Goal: Information Seeking & Learning: Learn about a topic

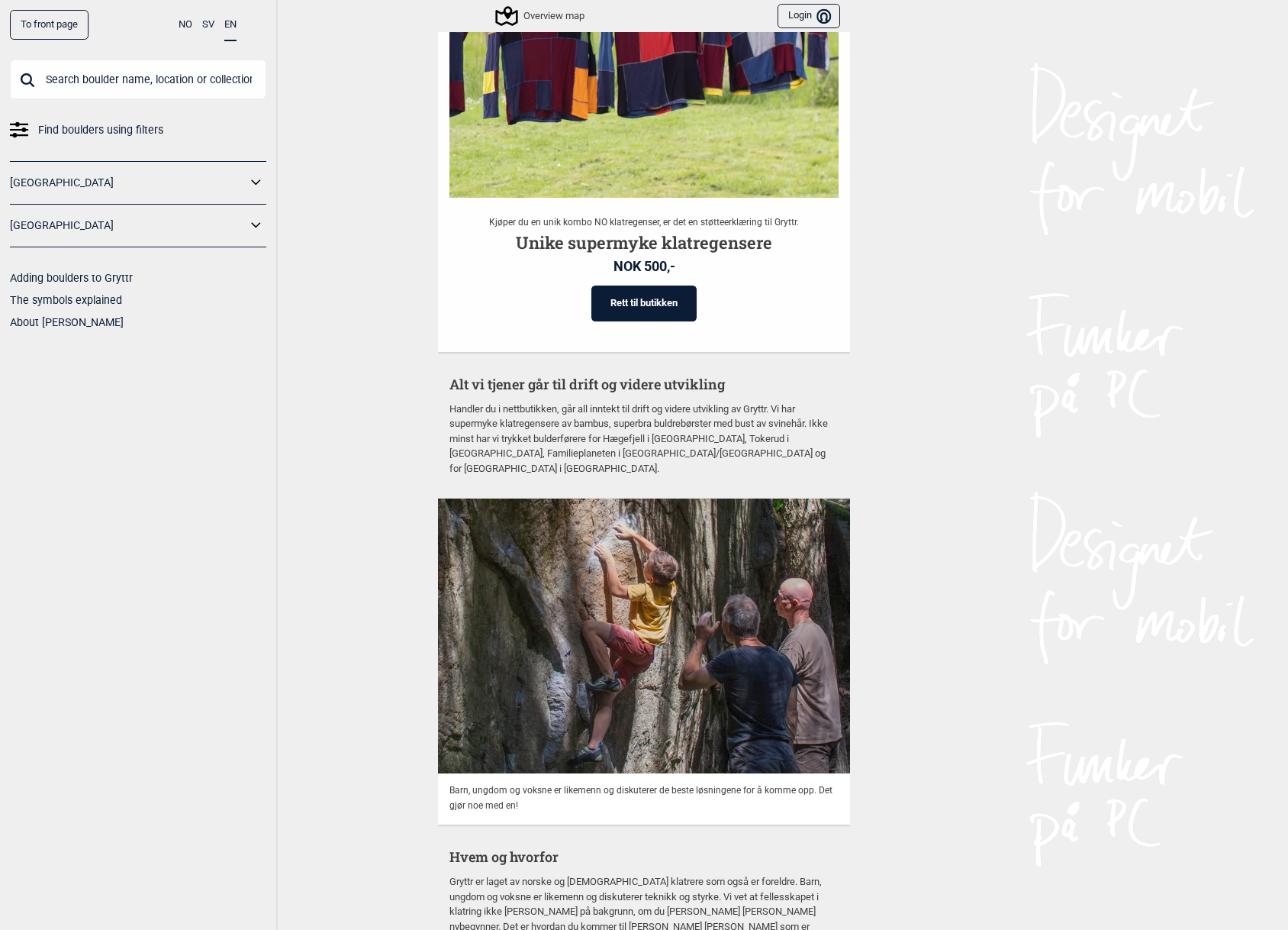
scroll to position [3607, 0]
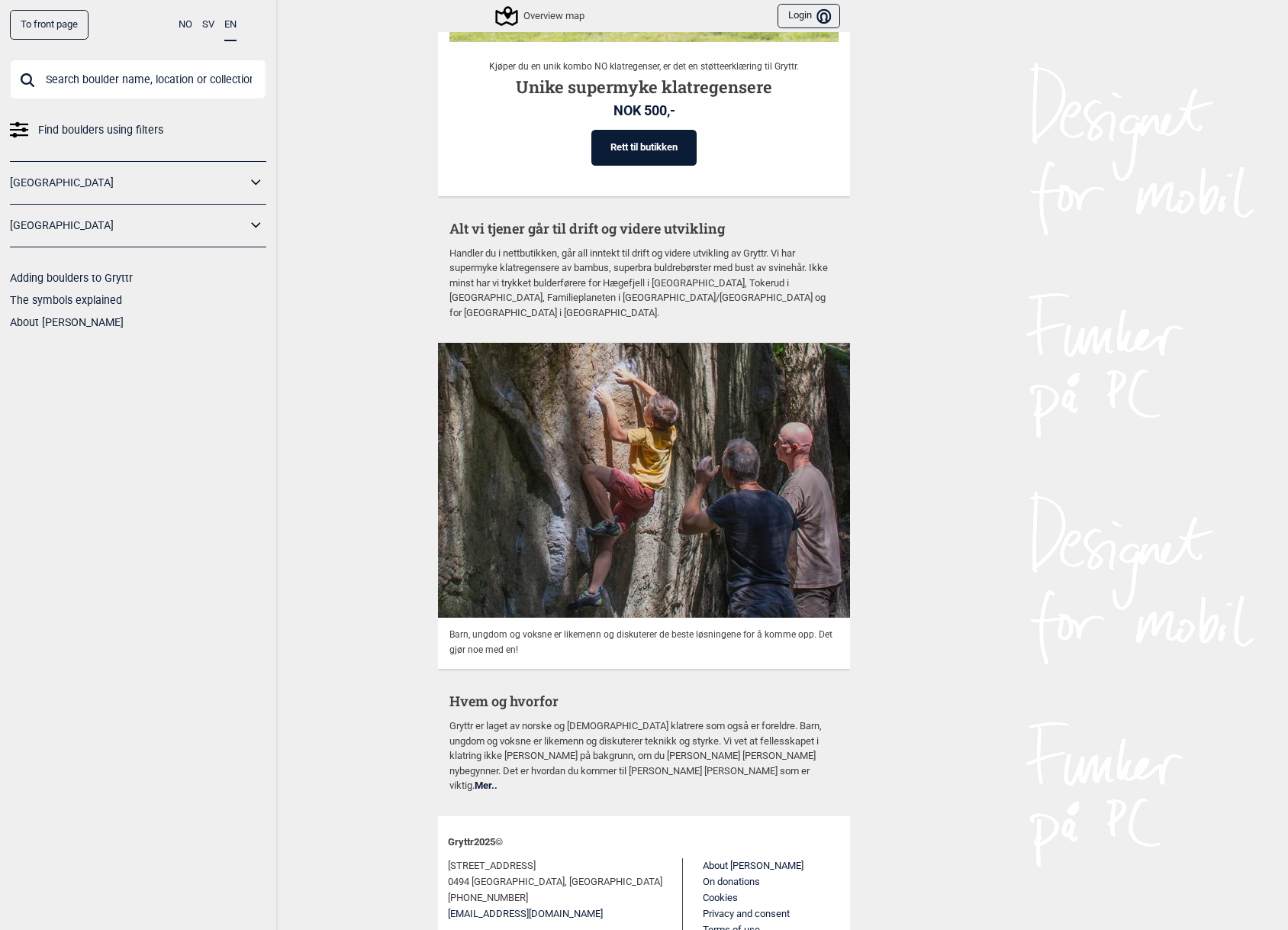
click at [703, 876] on link "On donations" at bounding box center [731, 881] width 57 height 12
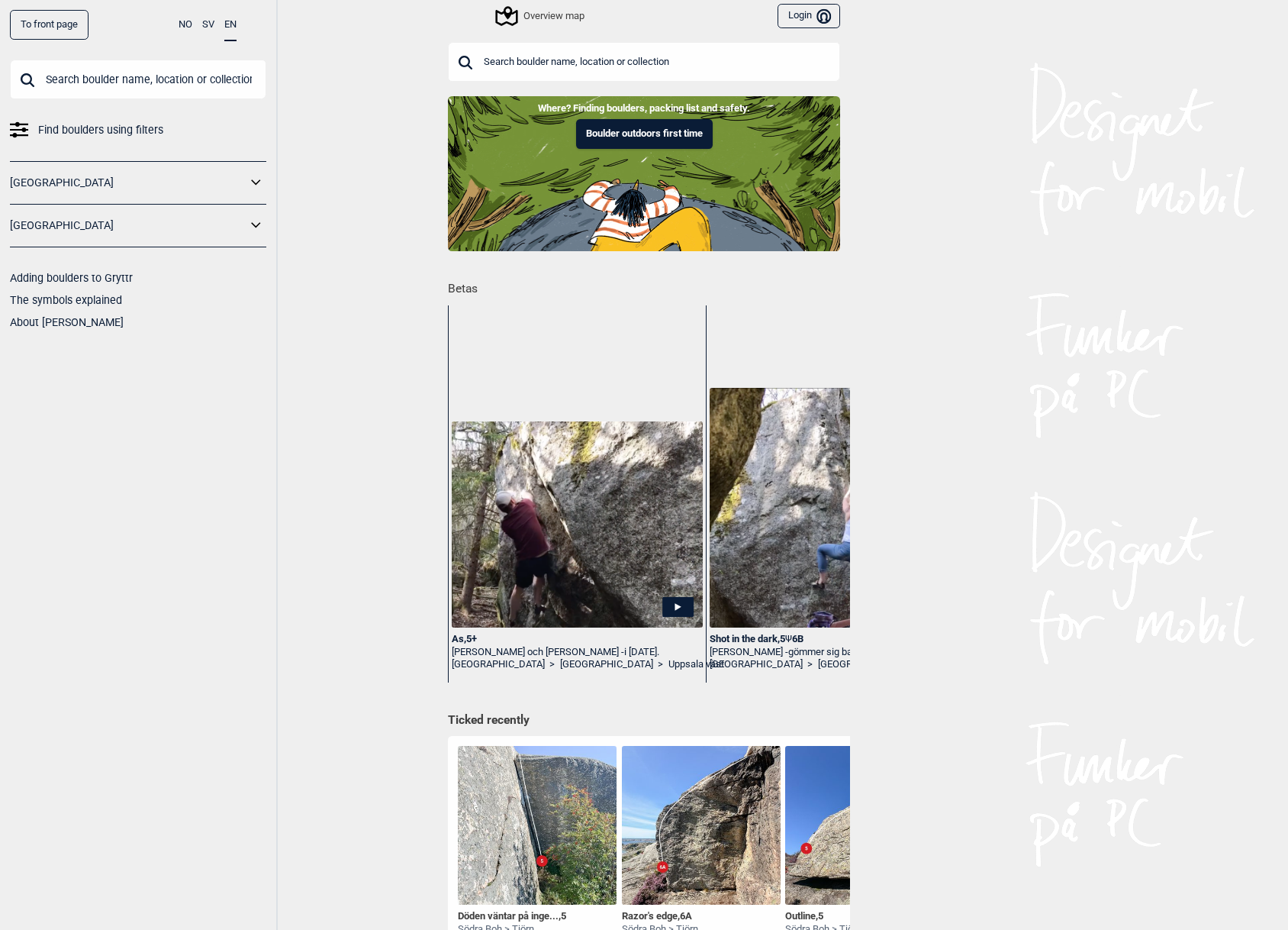
click at [255, 220] on icon at bounding box center [257, 226] width 20 height 22
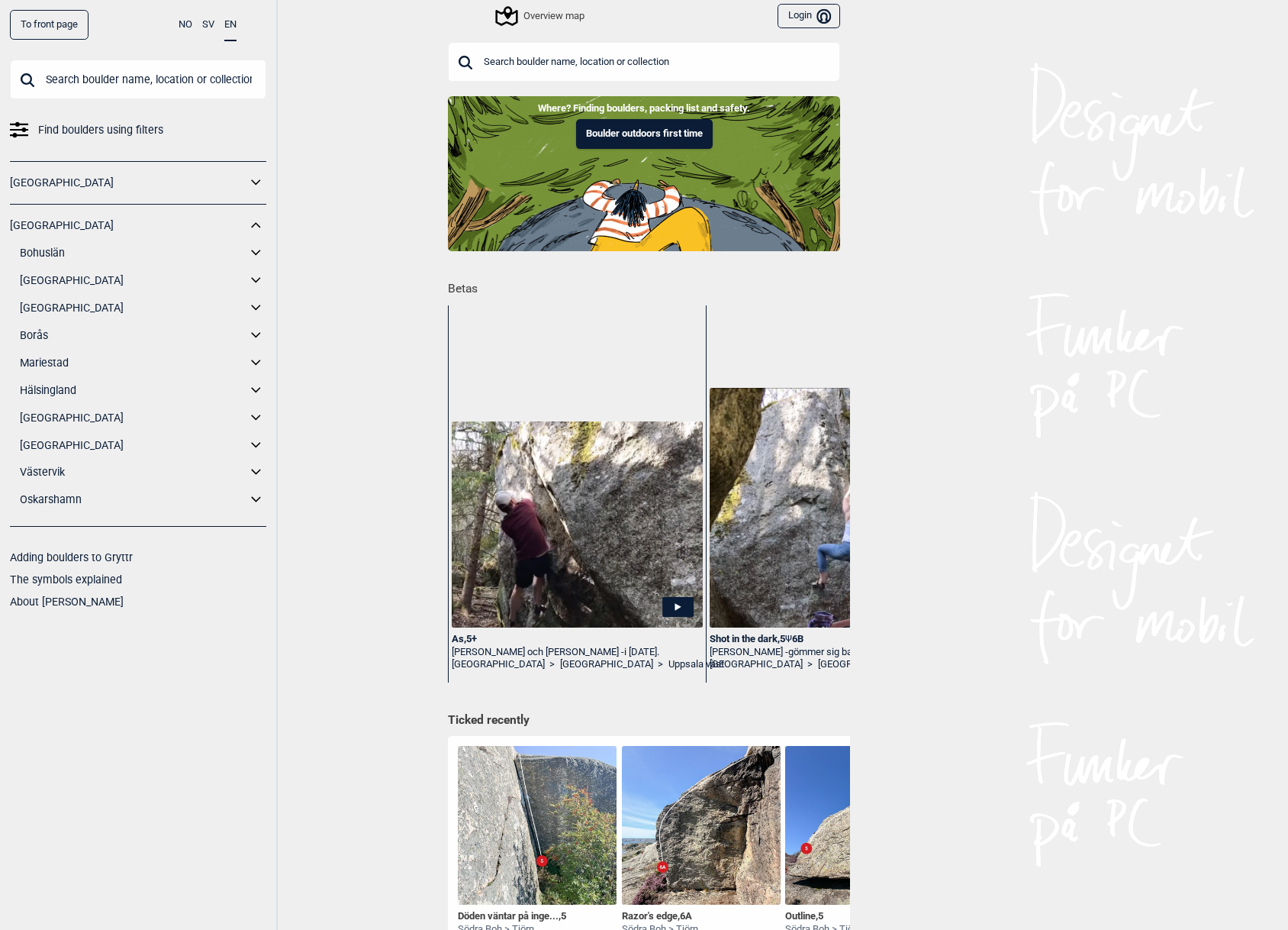
click at [255, 220] on icon at bounding box center [257, 226] width 20 height 22
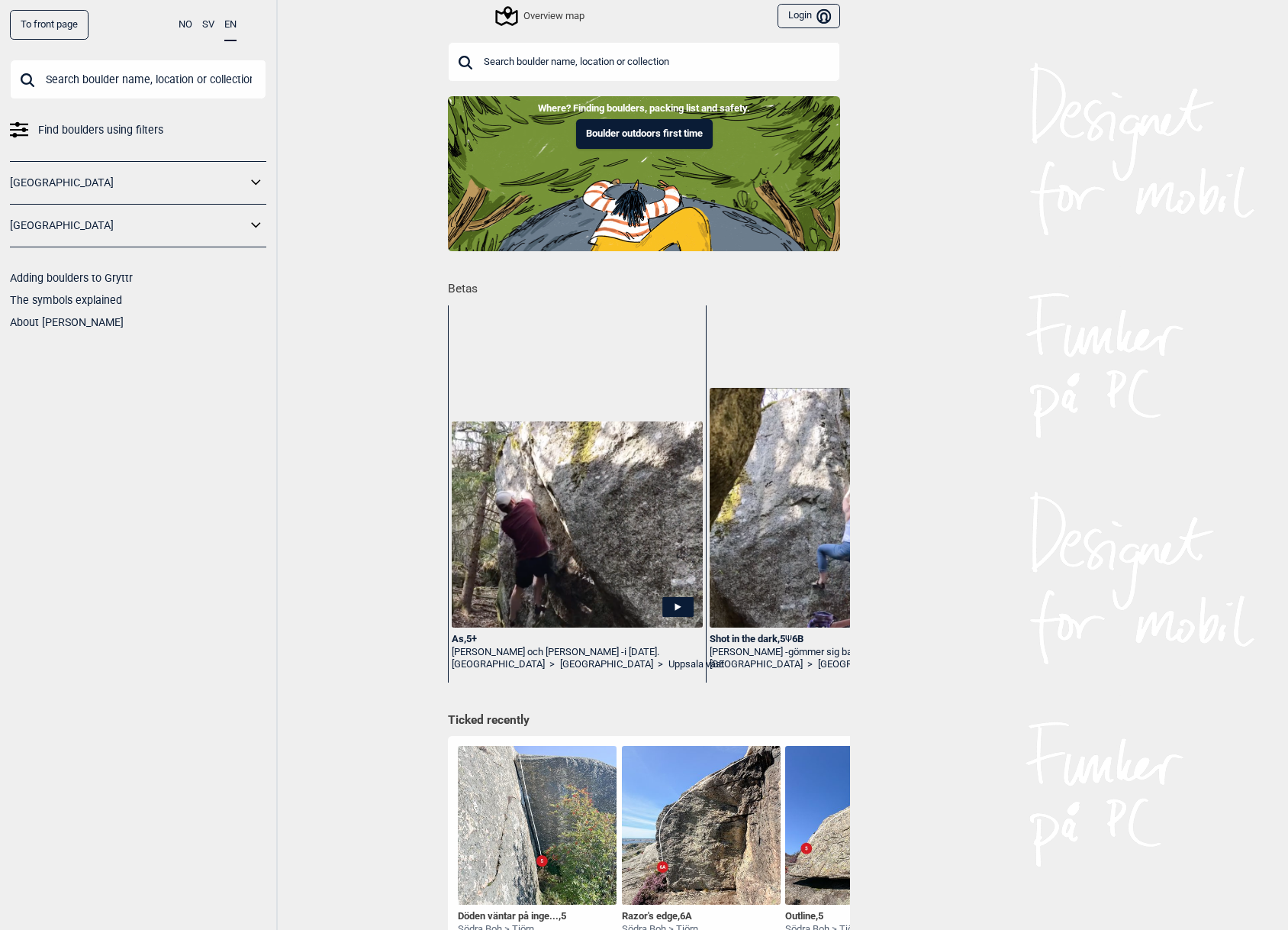
click at [526, 17] on div "Overview map" at bounding box center [541, 16] width 87 height 19
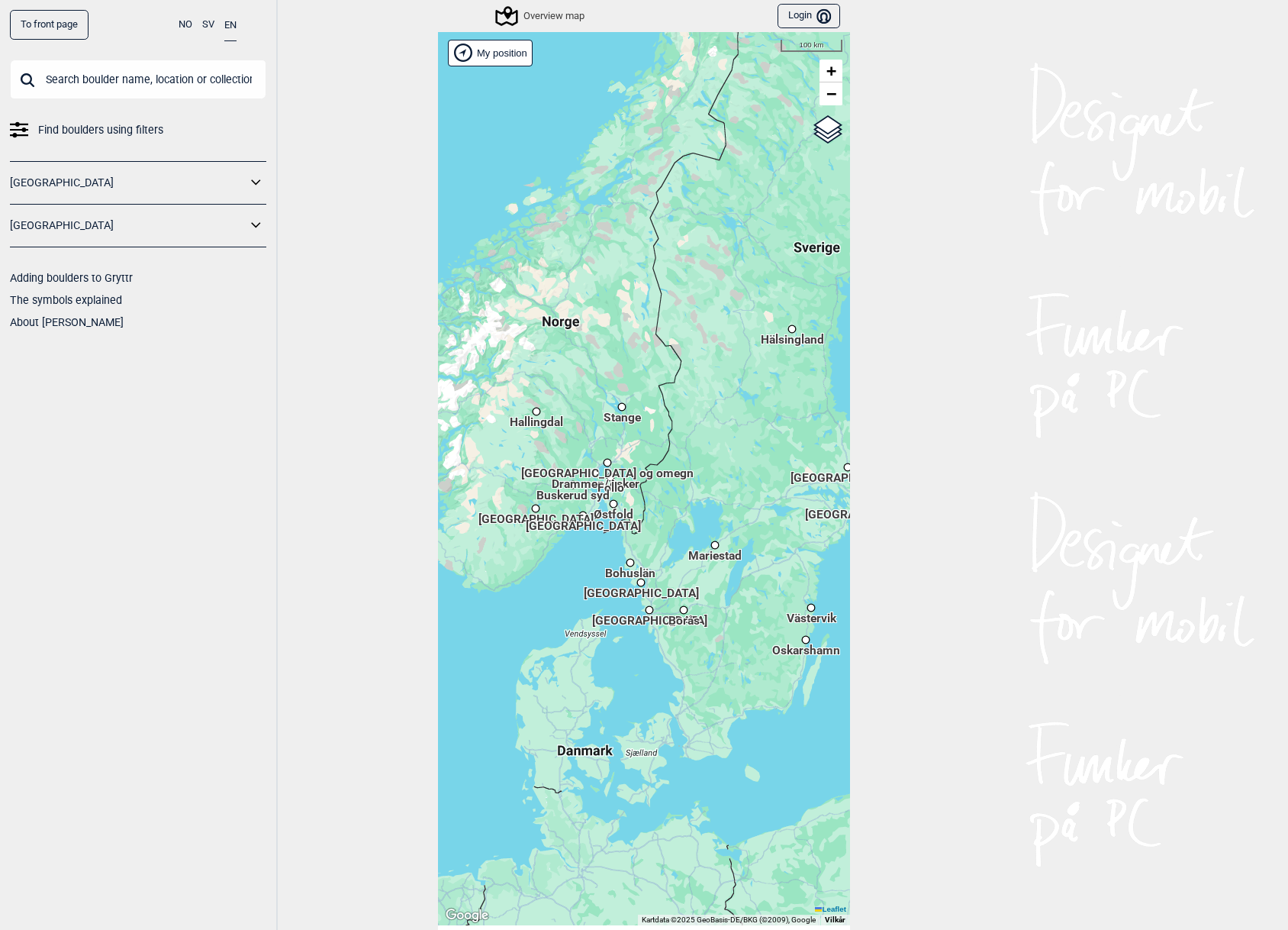
click at [616, 276] on div "Hallingdal Stange Buskerud syd Oslo og omegn Follo Østfold Drammen/Asker Vestfo…" at bounding box center [644, 478] width 412 height 893
click at [566, 320] on div "Hallingdal Stange Buskerud syd Oslo og omegn Follo Østfold Drammen/Asker Vestfo…" at bounding box center [644, 478] width 412 height 893
click at [537, 328] on div "Hallingdal Stange Buskerud syd Oslo og omegn Follo Østfold Drammen/Asker Vestfo…" at bounding box center [644, 478] width 412 height 893
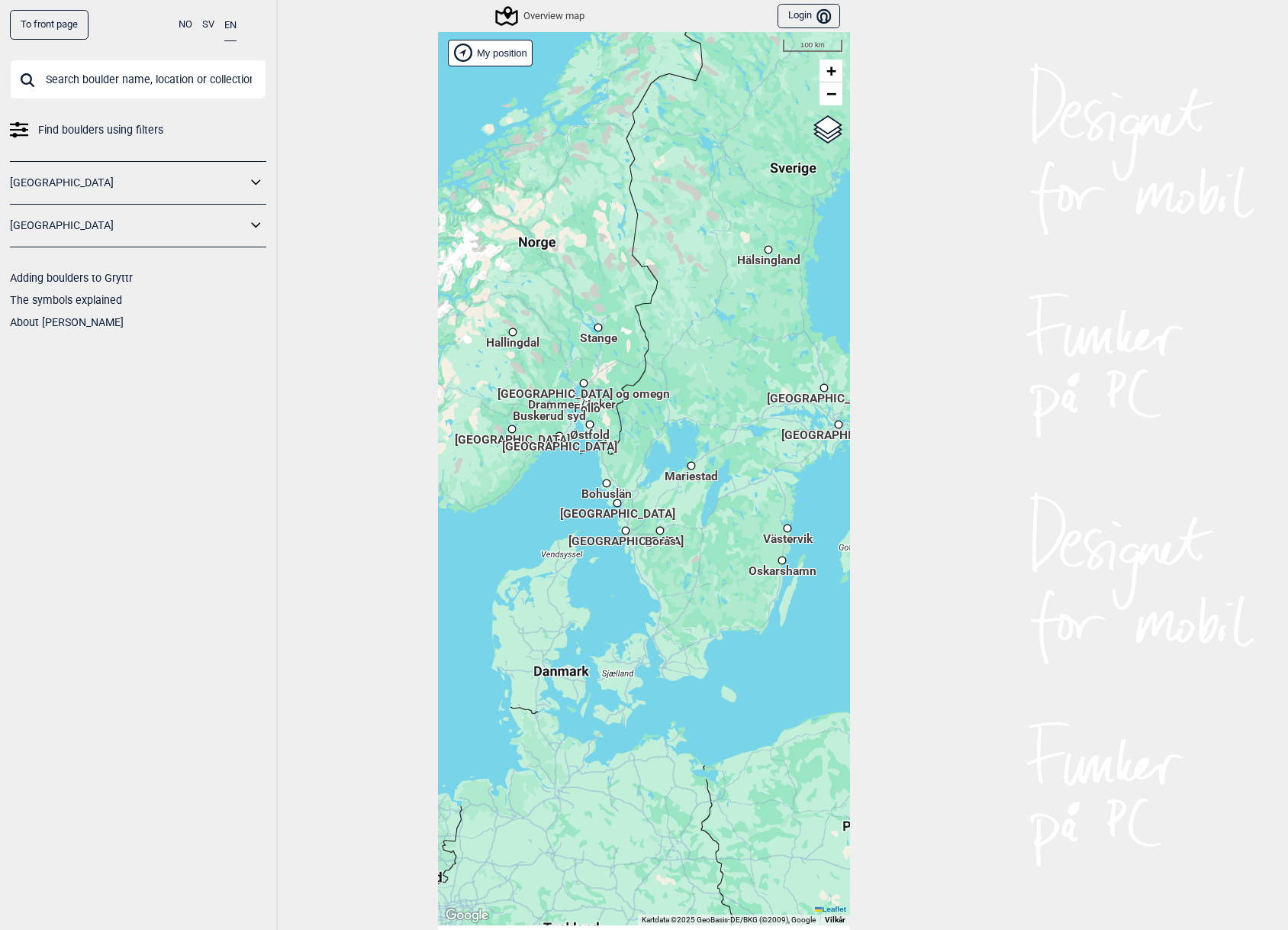
drag, startPoint x: 747, startPoint y: 511, endPoint x: 723, endPoint y: 432, distance: 82.6
click at [723, 432] on div "Hallingdal Stange Buskerud syd Oslo og omegn Follo Østfold Drammen/Asker Vestfo…" at bounding box center [644, 478] width 412 height 893
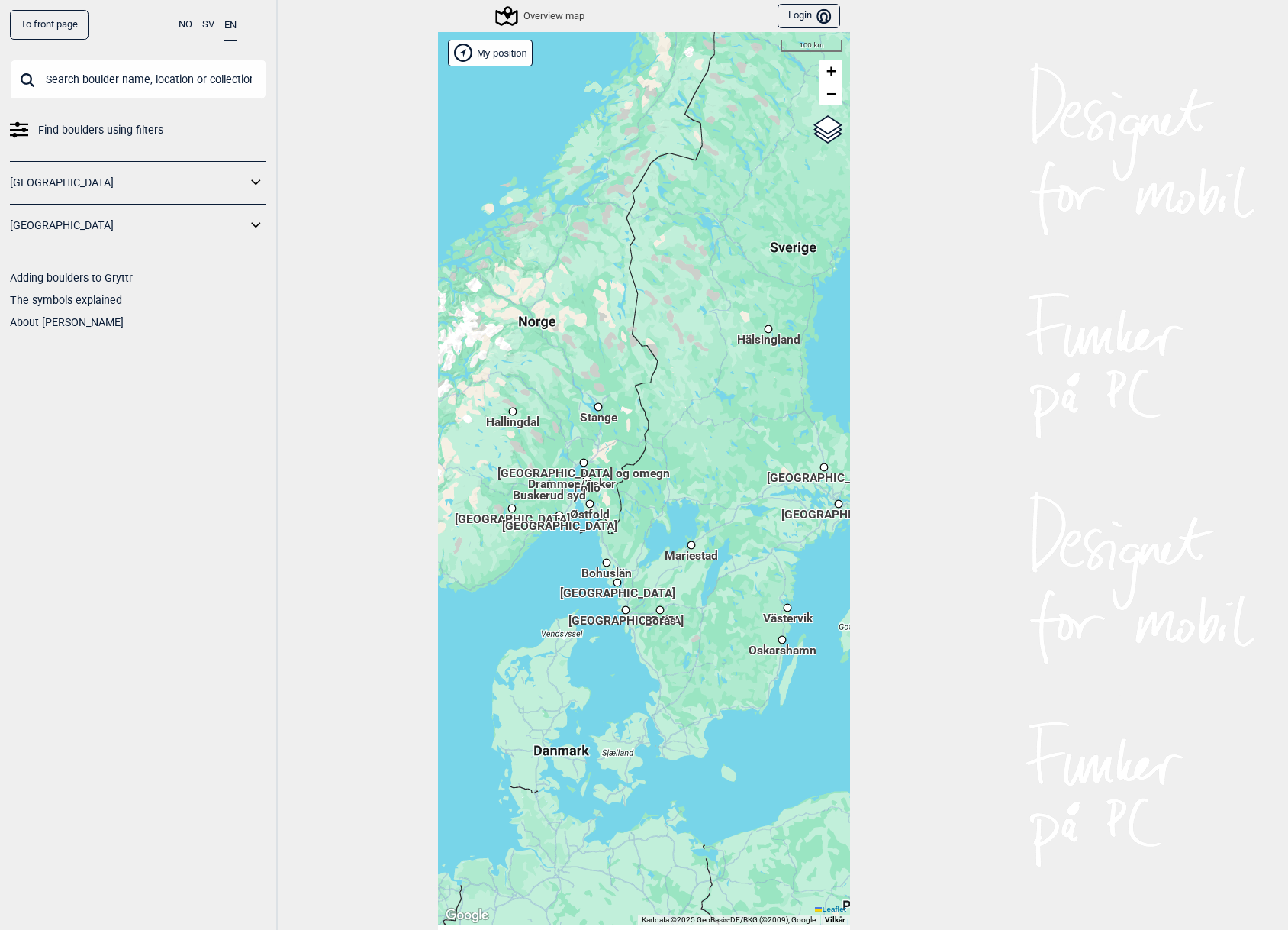
click at [710, 440] on div "Hallingdal Stange Buskerud syd Oslo og omegn Follo Østfold Drammen/Asker Vestfo…" at bounding box center [644, 478] width 412 height 893
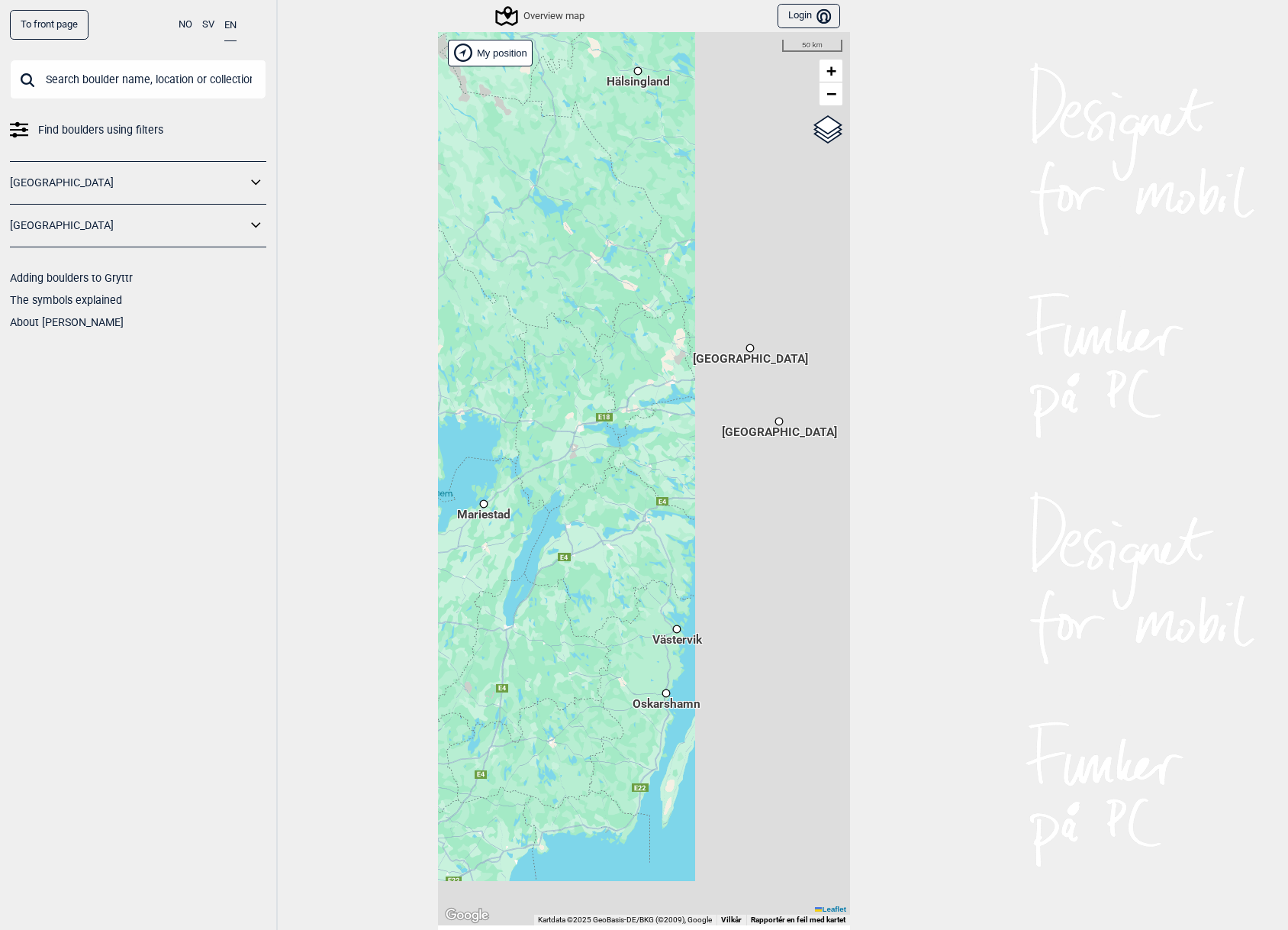
drag, startPoint x: 726, startPoint y: 451, endPoint x: 534, endPoint y: 300, distance: 244.3
click at [534, 300] on div "Hallingdal Stange Buskerud syd Oslo og omegn Follo Østfold Drammen/Asker Vestfo…" at bounding box center [644, 478] width 412 height 893
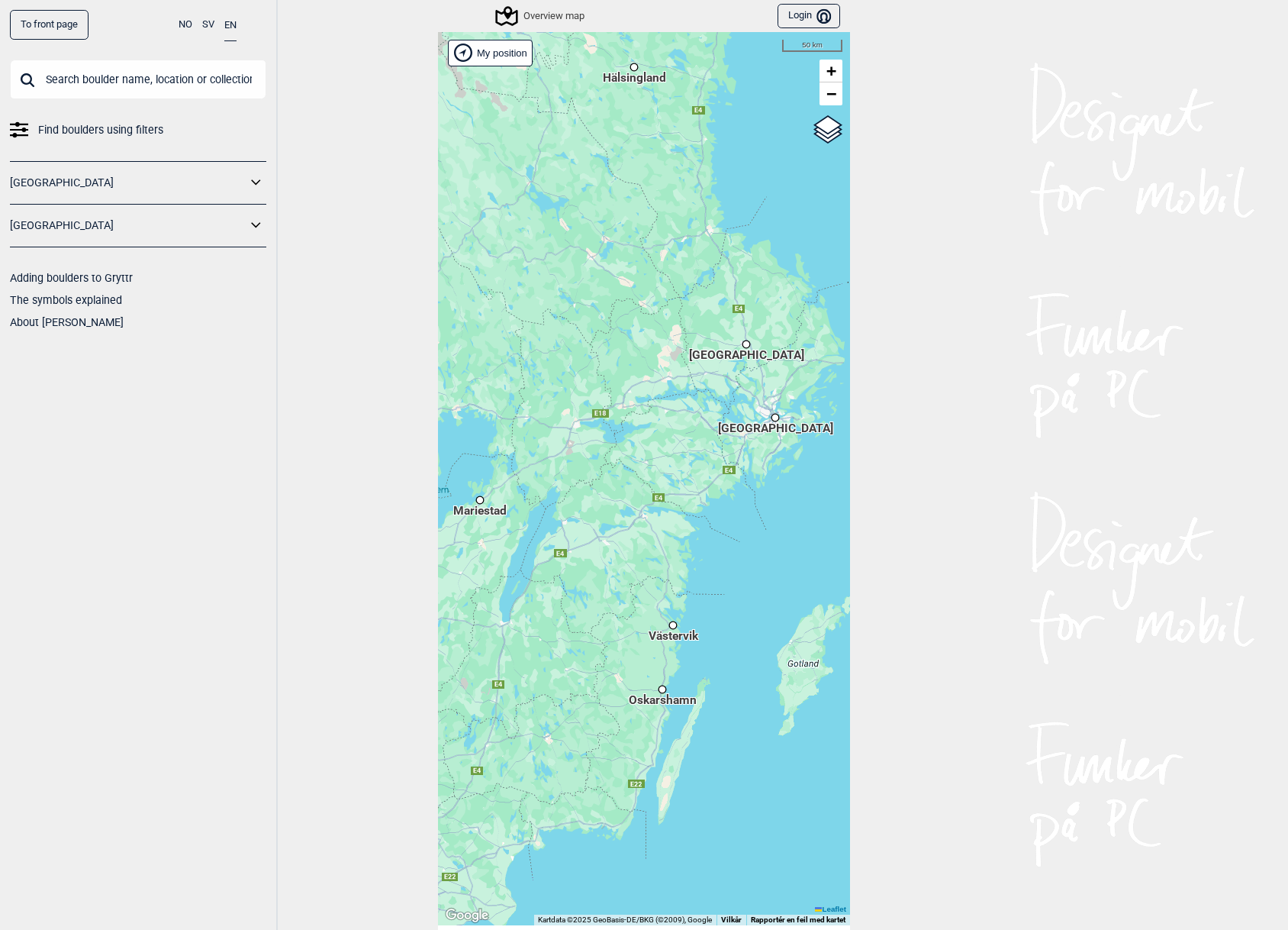
click at [772, 418] on div "Stockholm" at bounding box center [775, 417] width 9 height 9
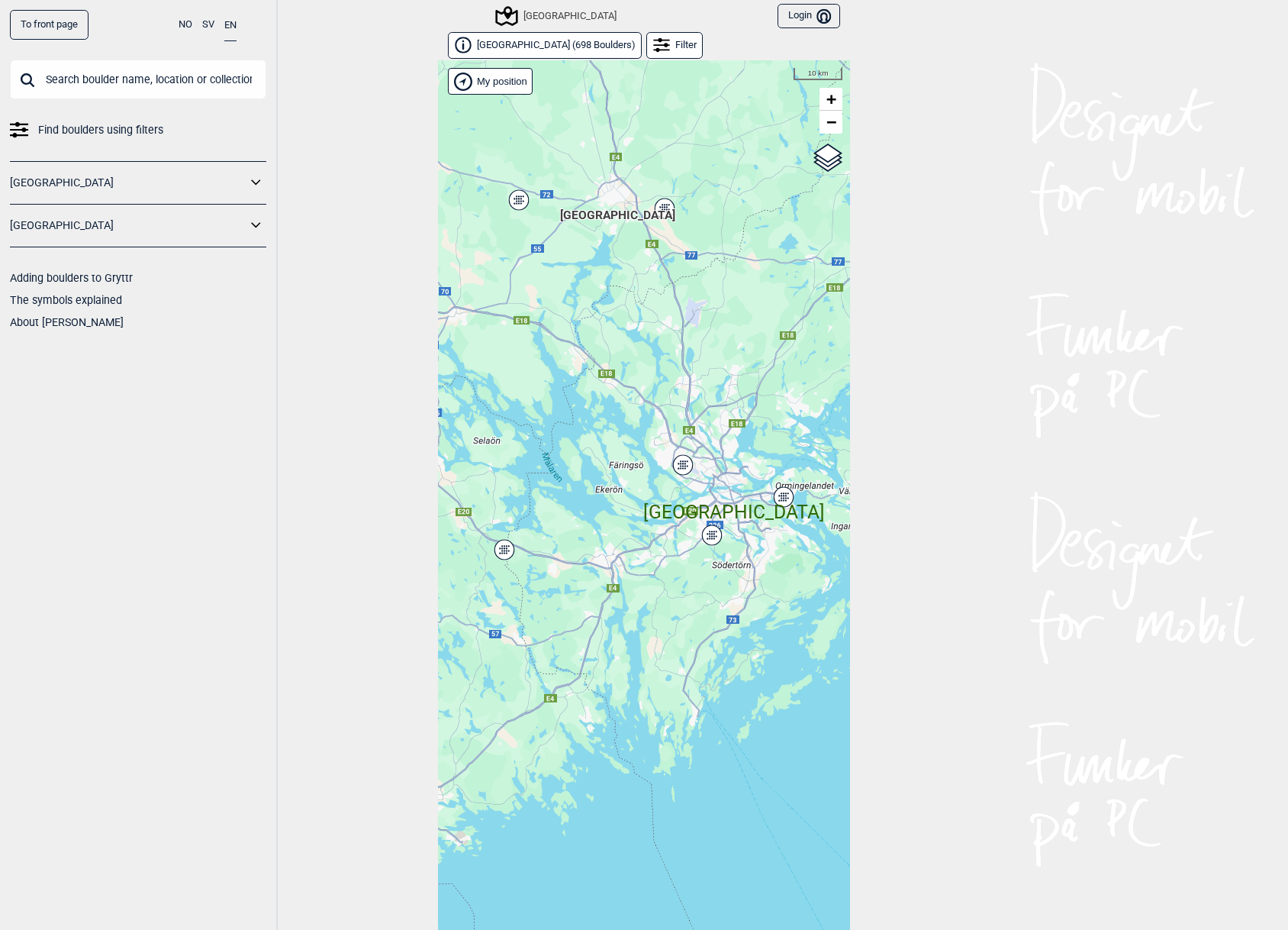
scroll to position [24, 0]
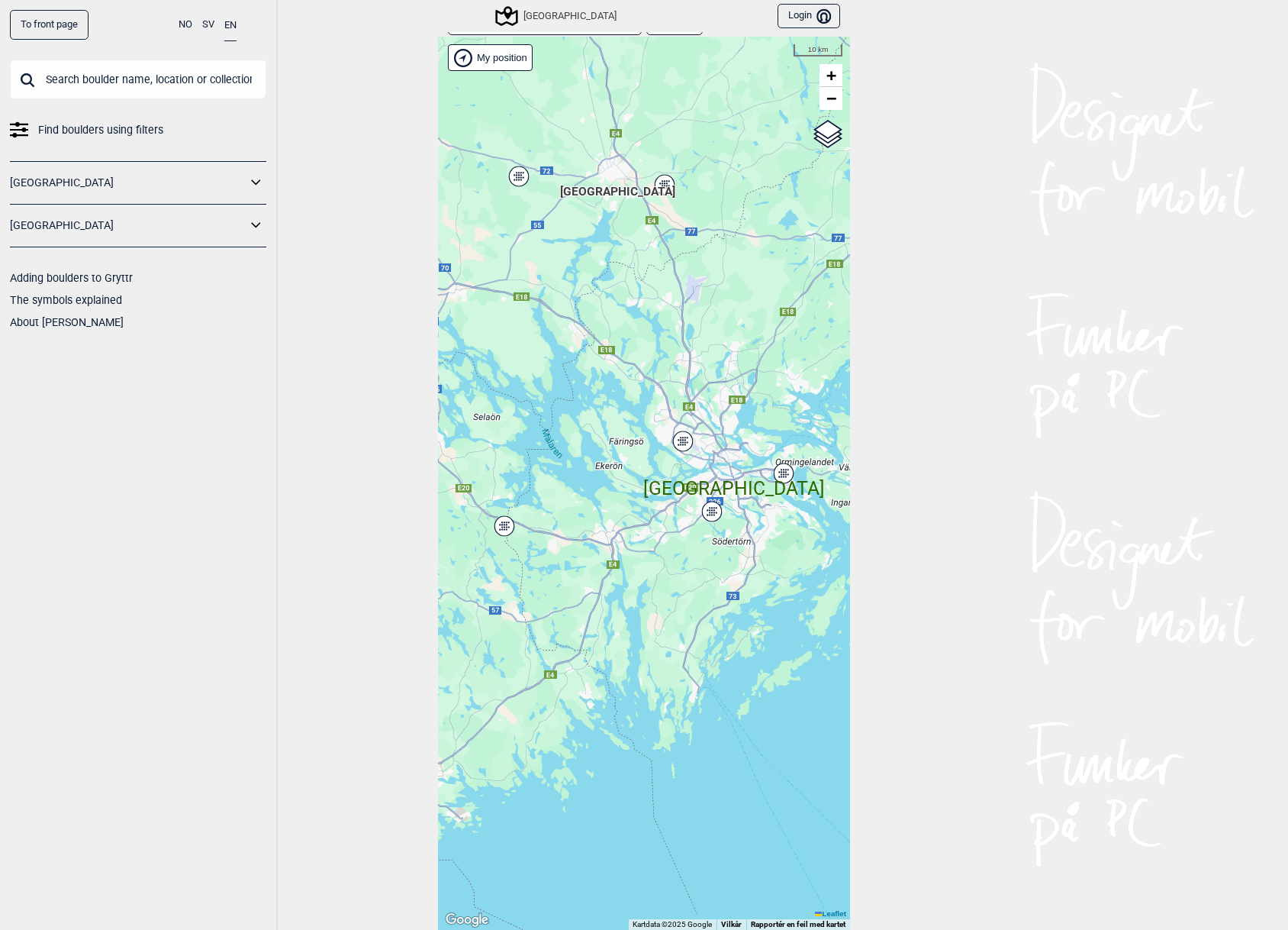
click at [505, 548] on div "Hallingdal Stange Buskerud syd Oslo og omegn Follo Østfold Drammen/Asker" at bounding box center [644, 482] width 412 height 893
click at [253, 228] on icon at bounding box center [257, 226] width 20 height 22
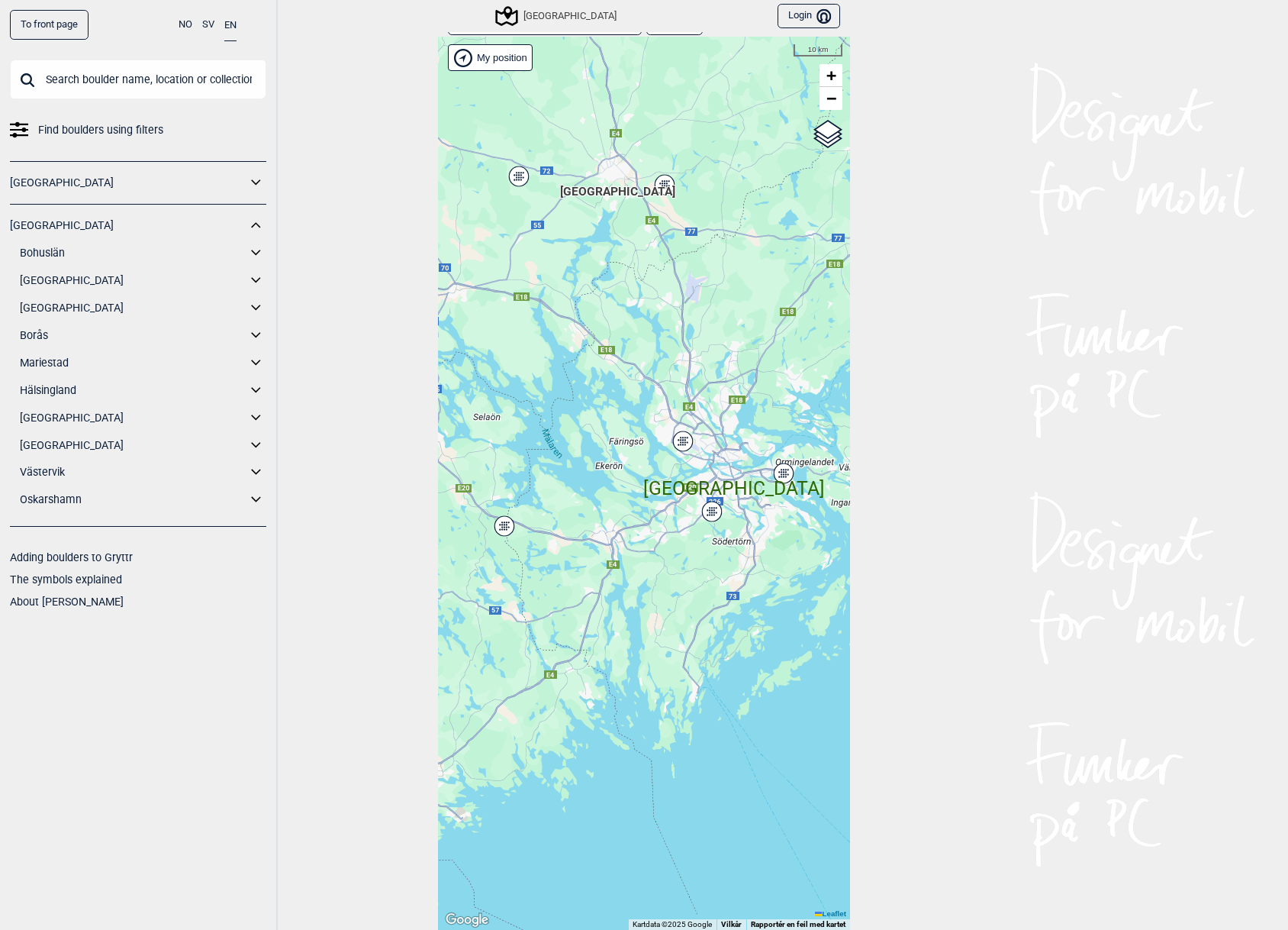
click at [50, 440] on link "Stockholm" at bounding box center [133, 445] width 226 height 22
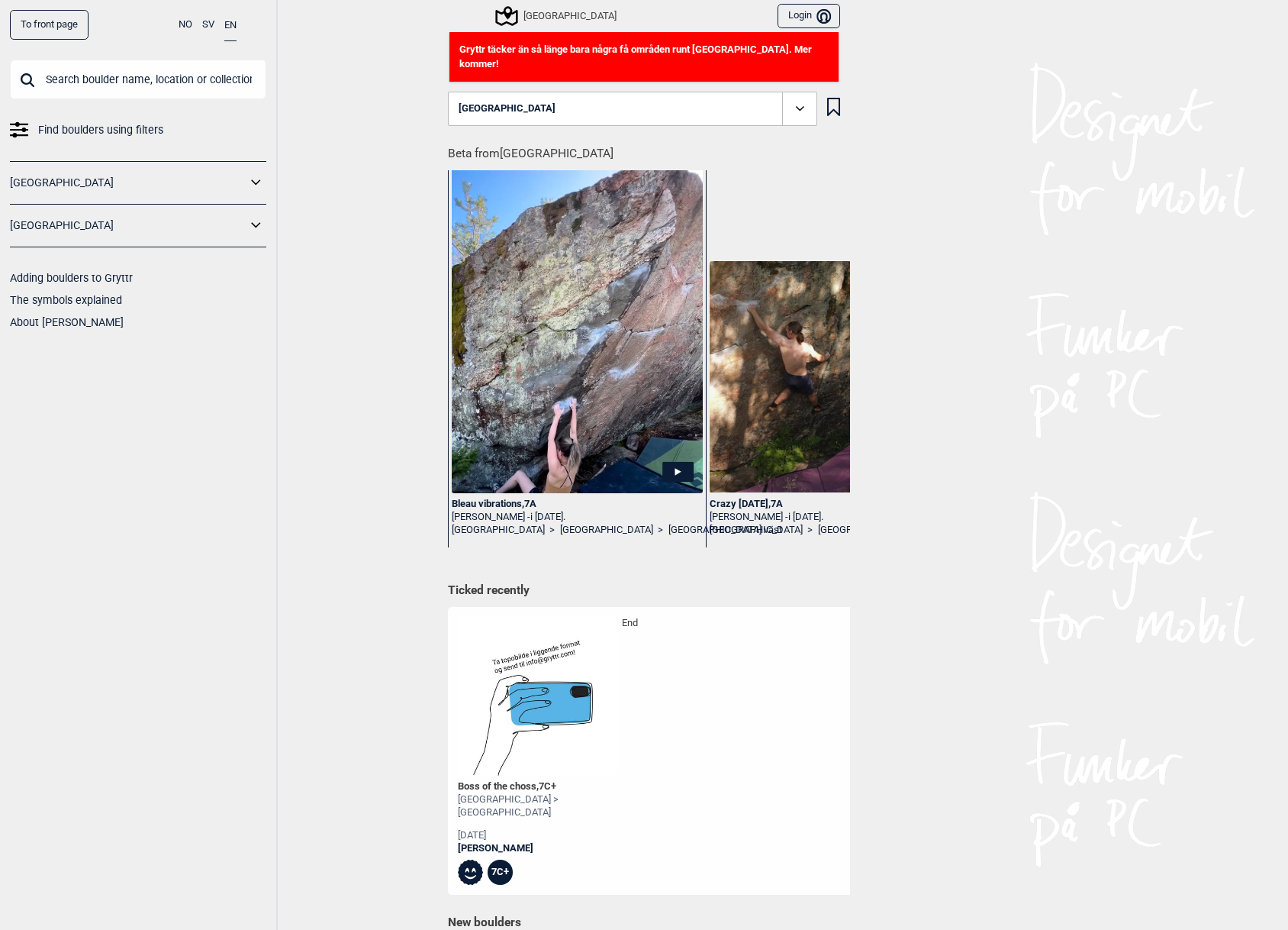
click at [796, 106] on icon at bounding box center [799, 109] width 9 height 5
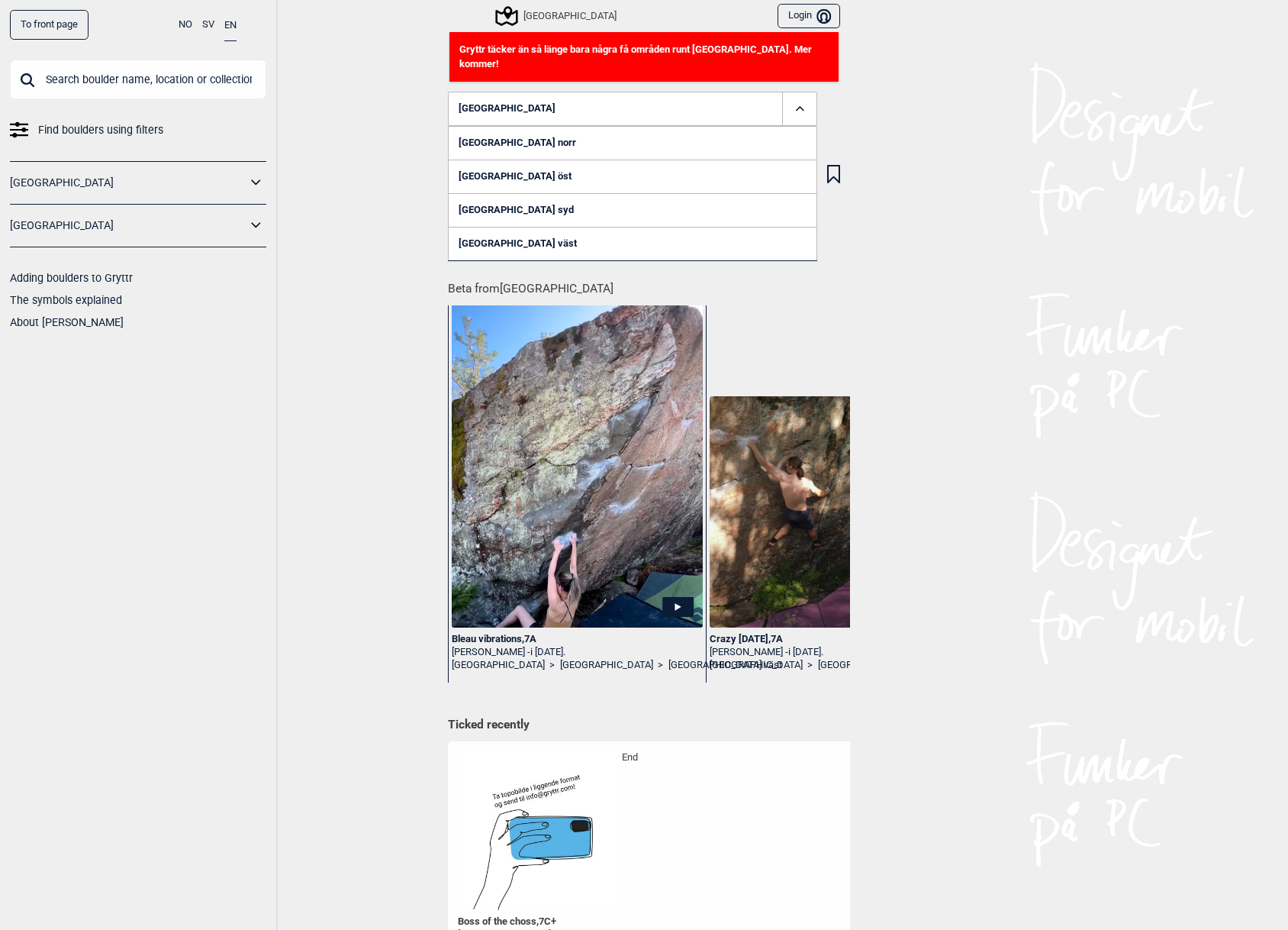
click at [793, 100] on icon at bounding box center [799, 109] width 18 height 18
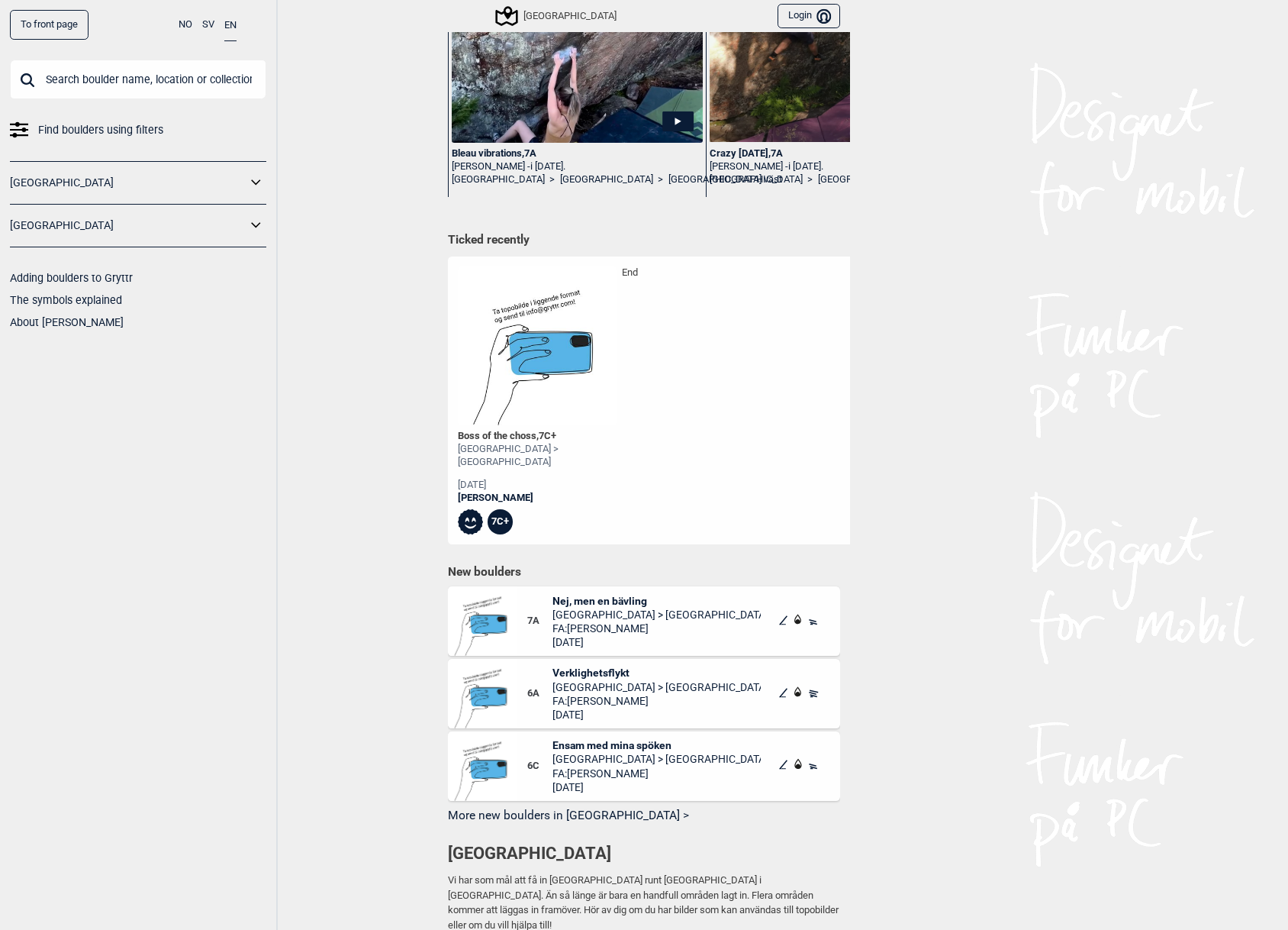
scroll to position [315, 0]
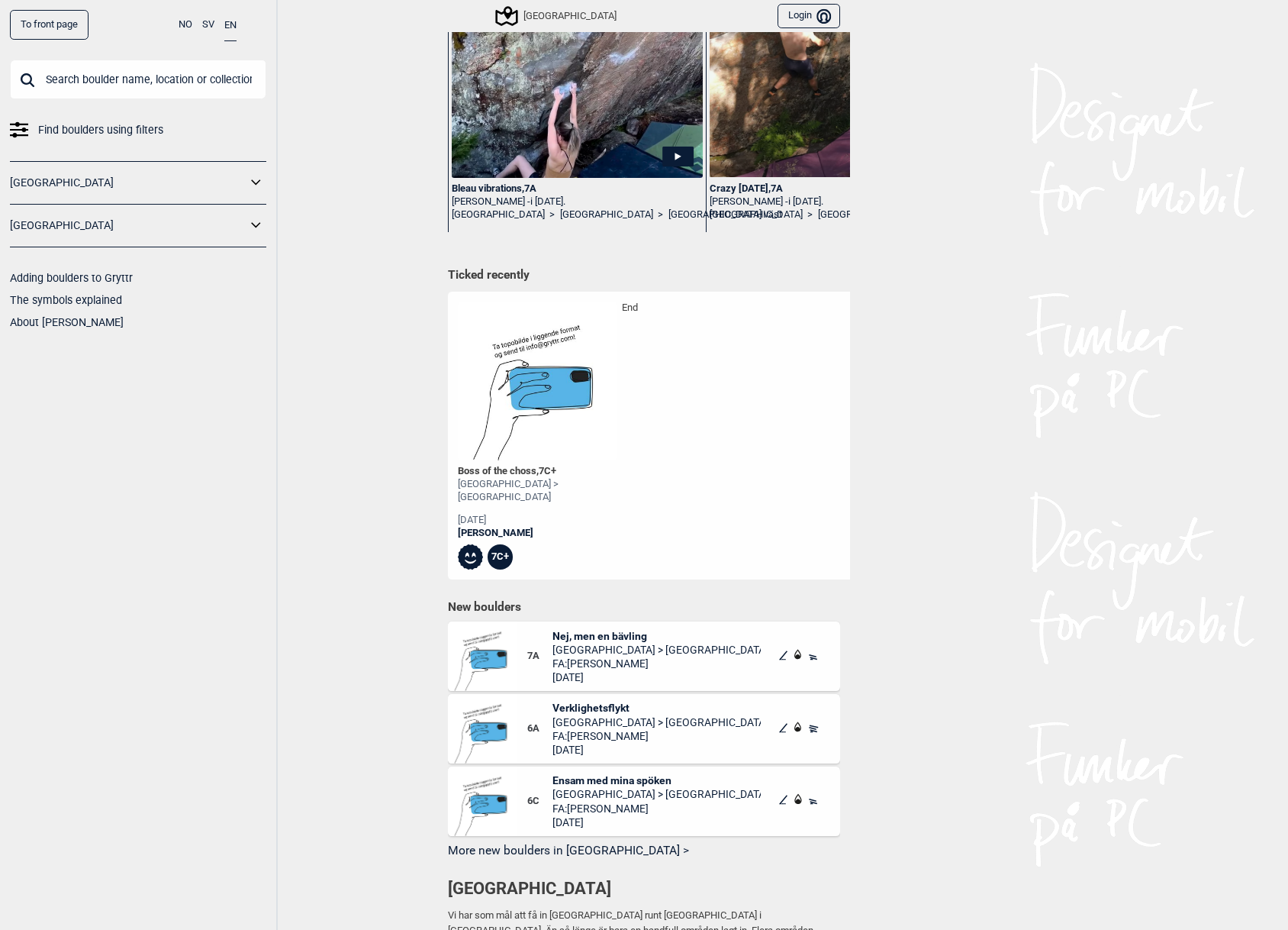
click at [548, 838] on button "More new boulders in Stockholm >" at bounding box center [644, 850] width 392 height 24
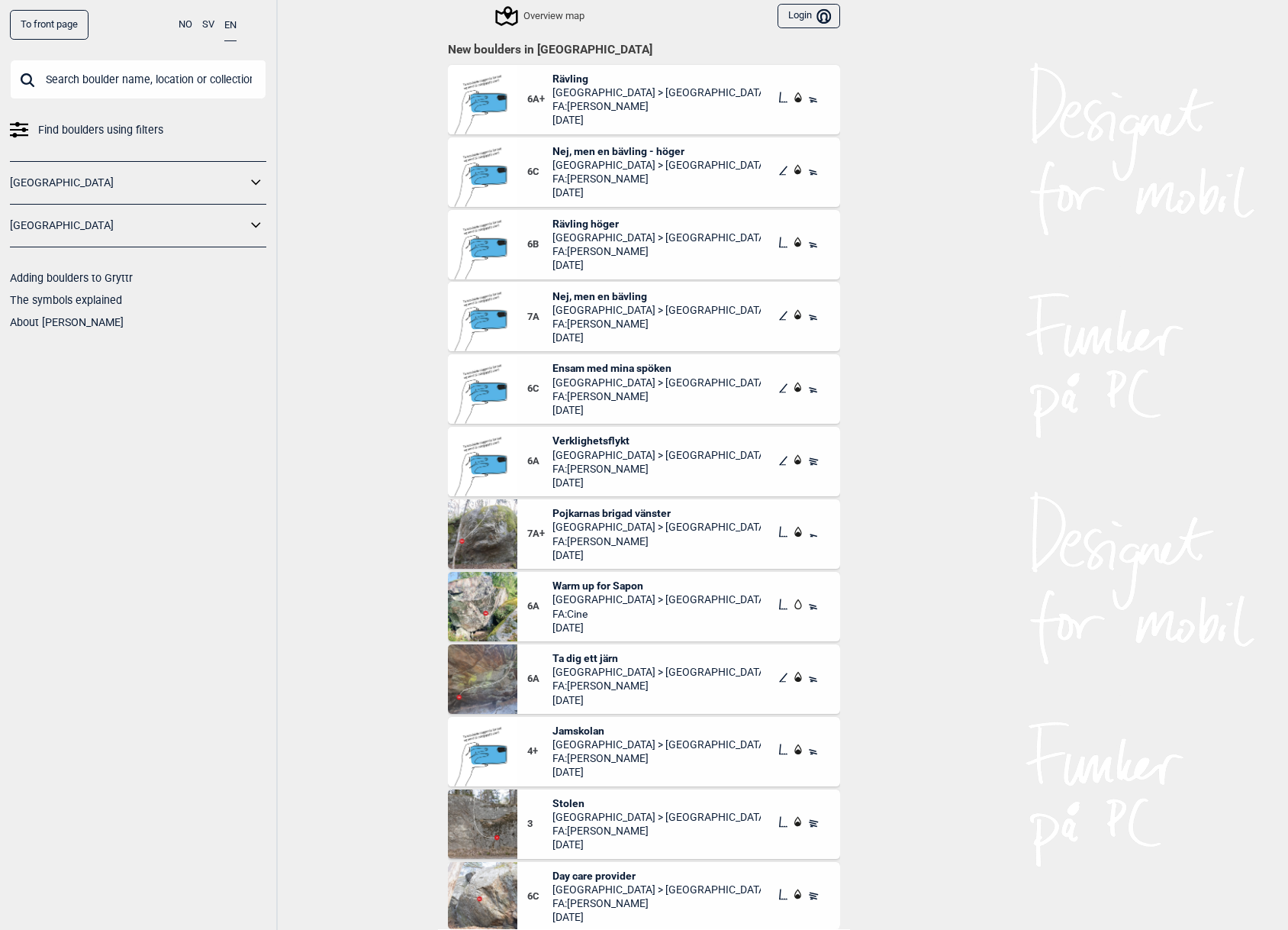
scroll to position [172, 0]
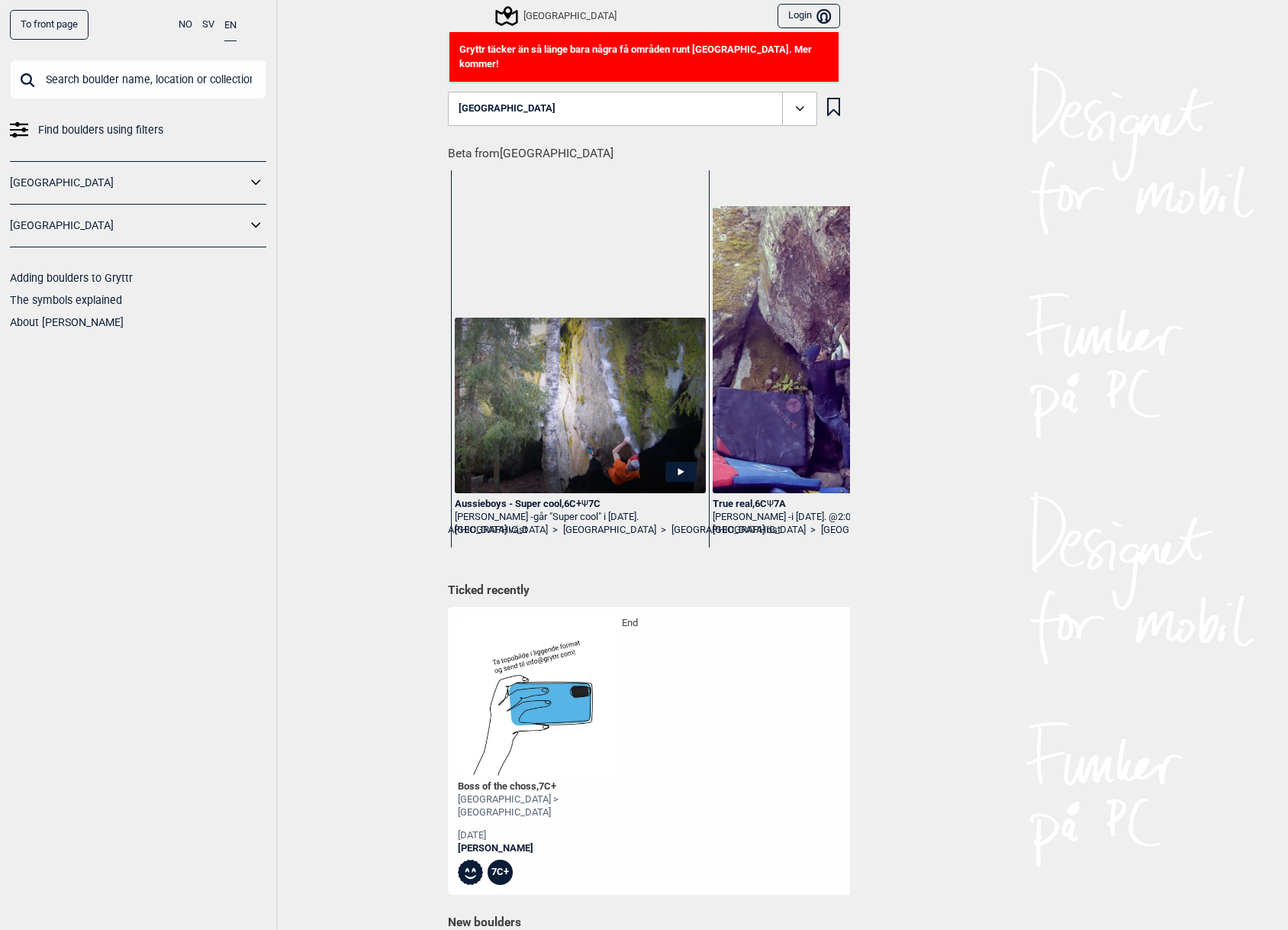
scroll to position [0, 782]
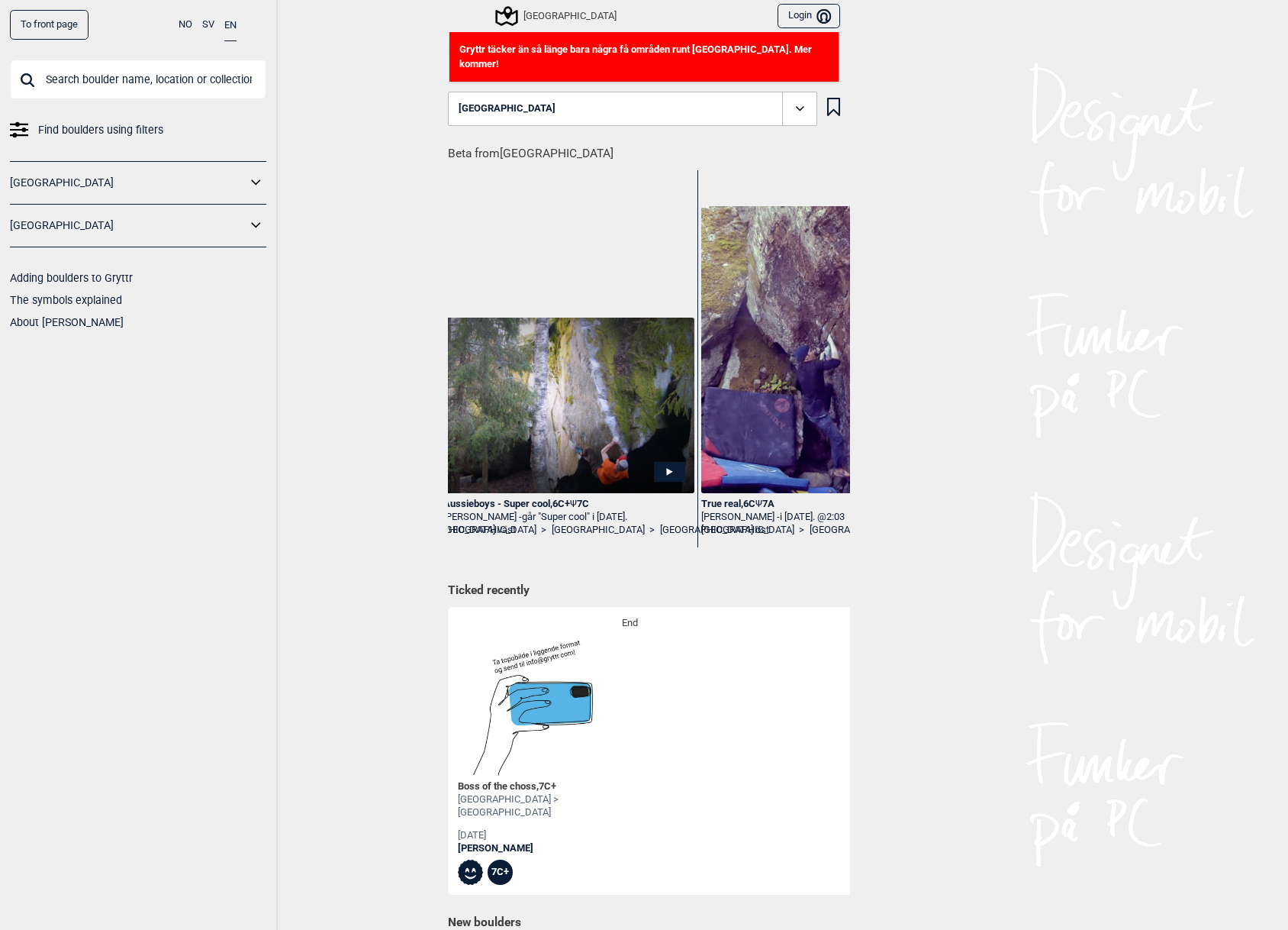
click at [804, 100] on icon at bounding box center [799, 109] width 18 height 18
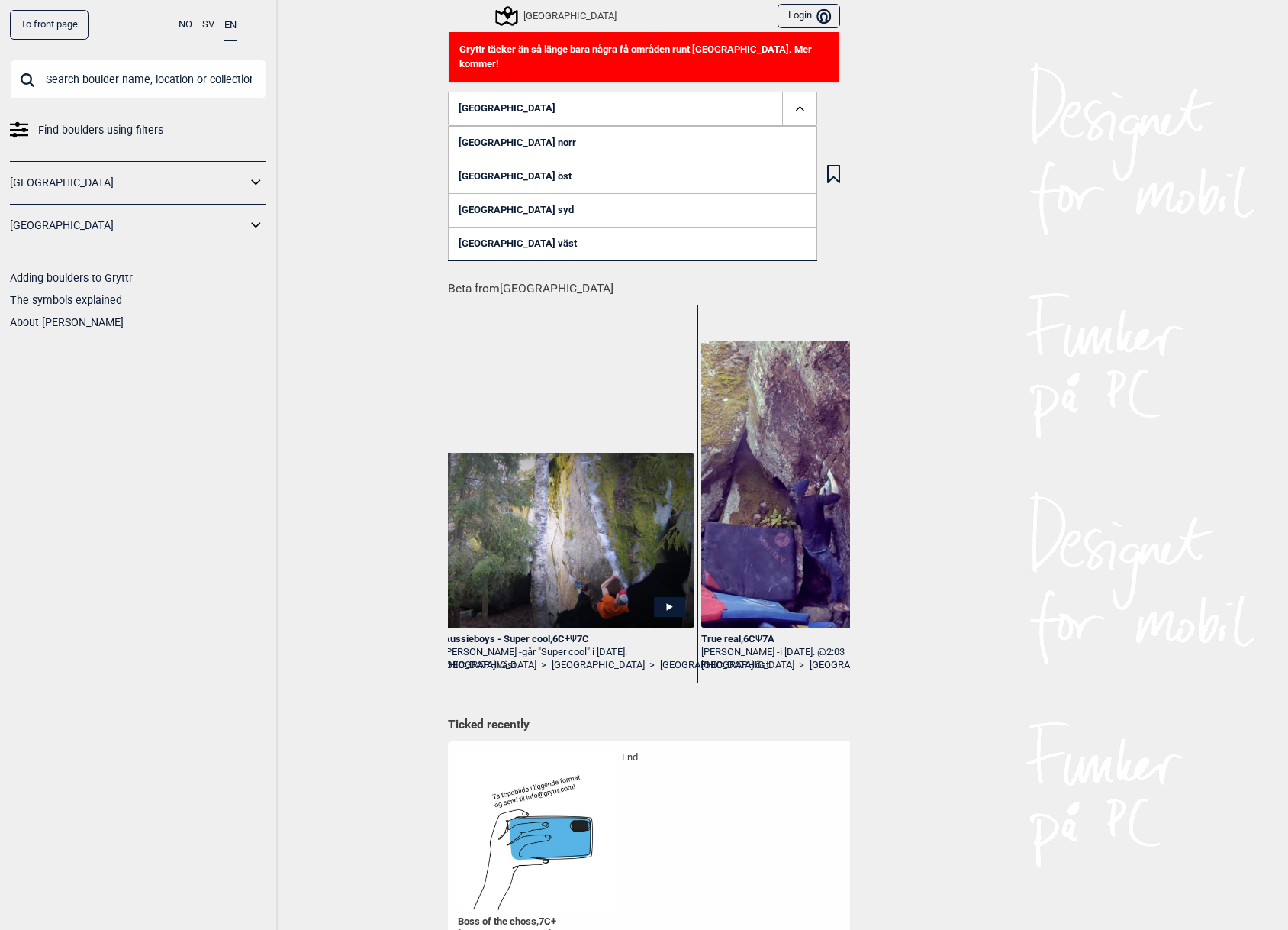
click at [804, 100] on icon at bounding box center [799, 109] width 18 height 18
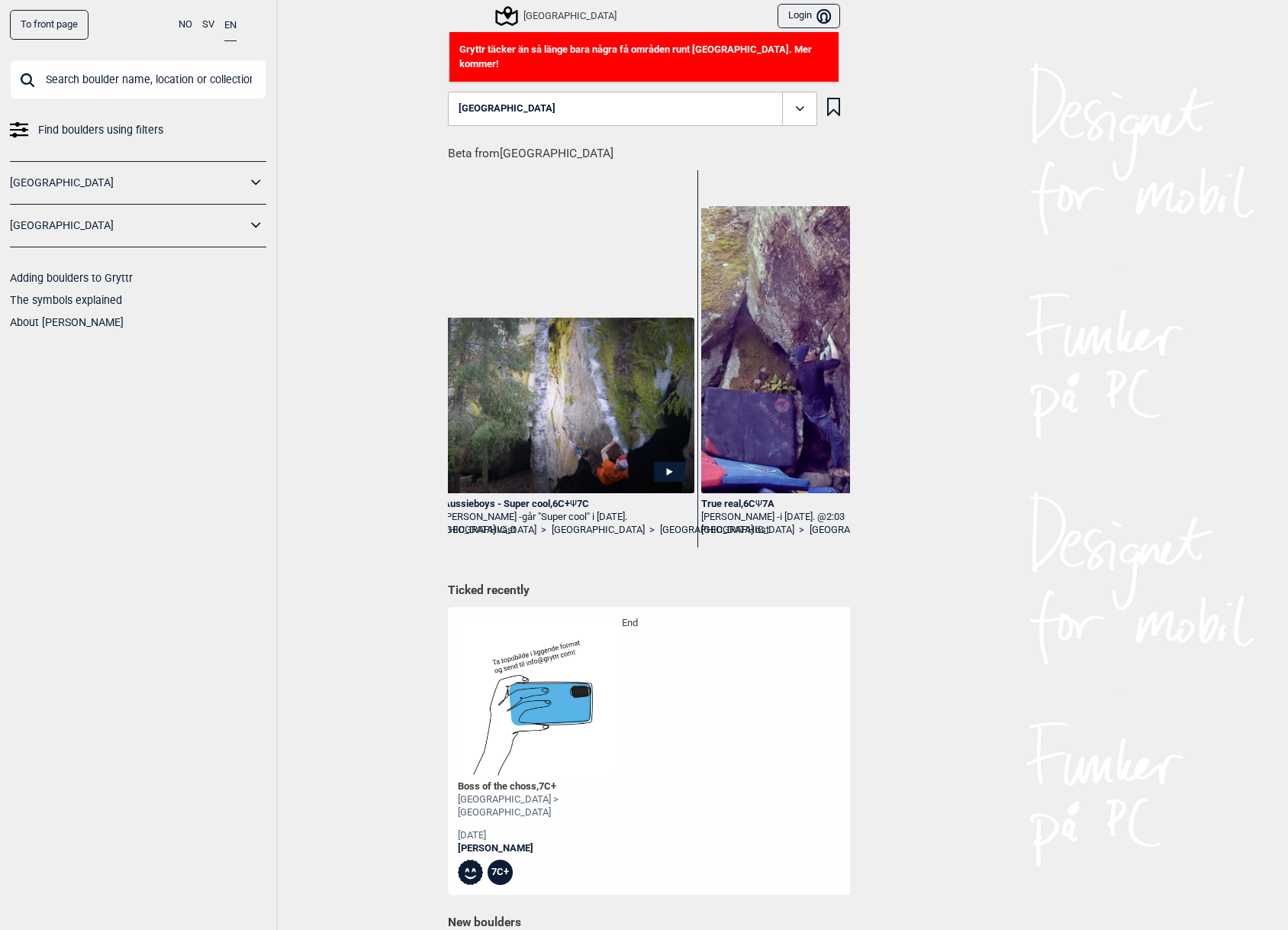
click at [796, 100] on icon at bounding box center [799, 109] width 18 height 18
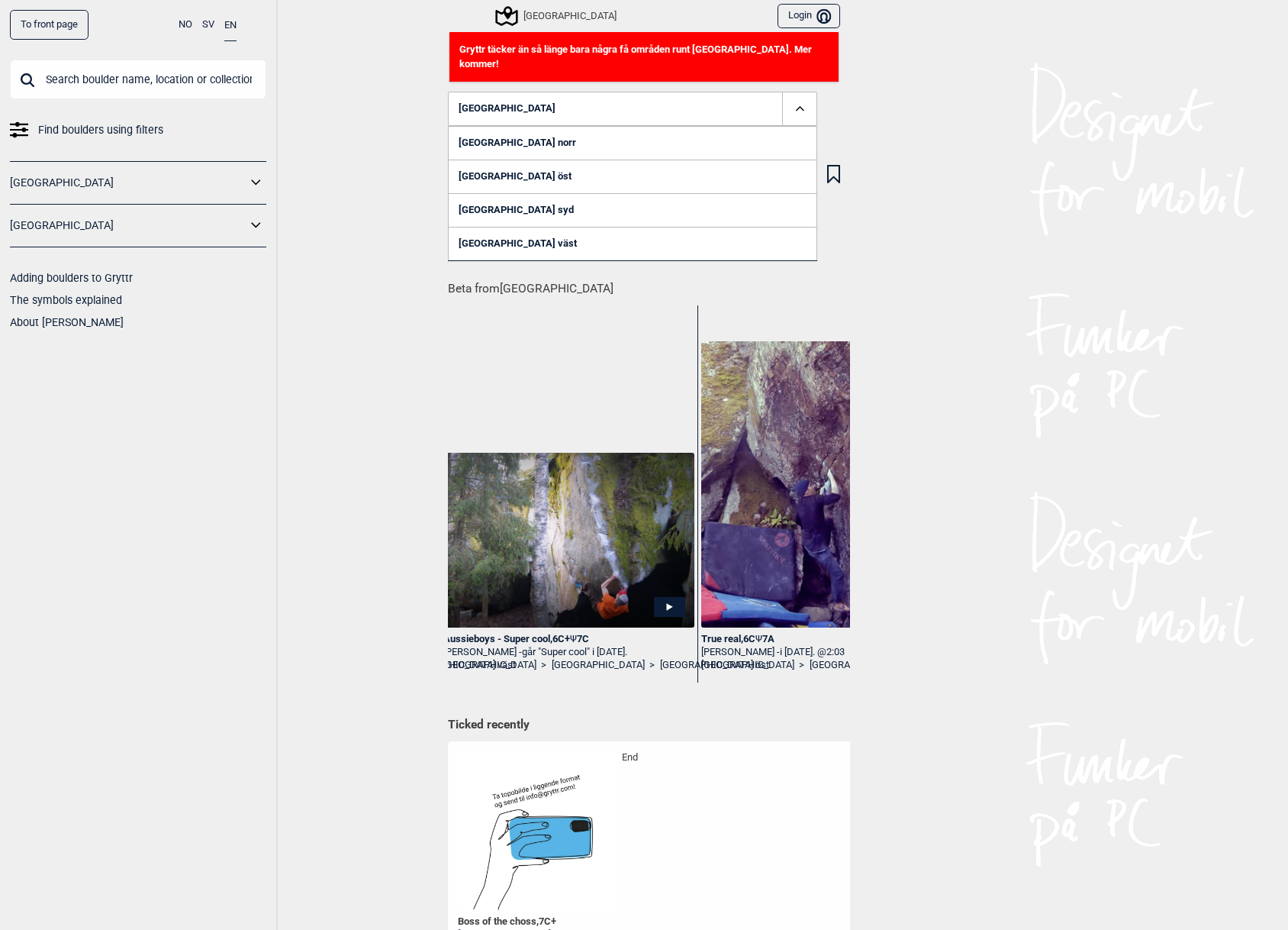
click at [500, 226] on link "Stockholm väst" at bounding box center [633, 243] width 369 height 33
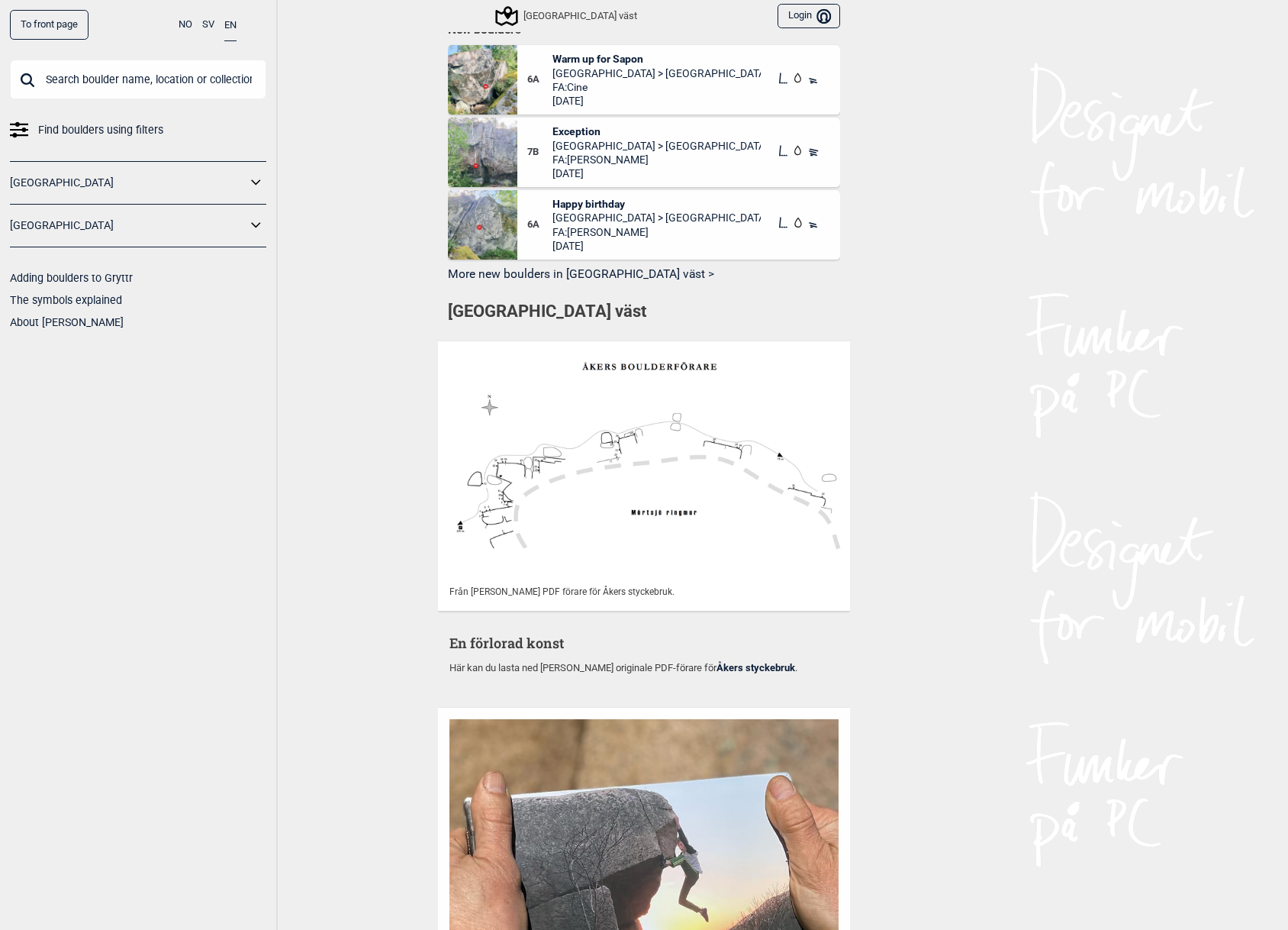
scroll to position [621, 0]
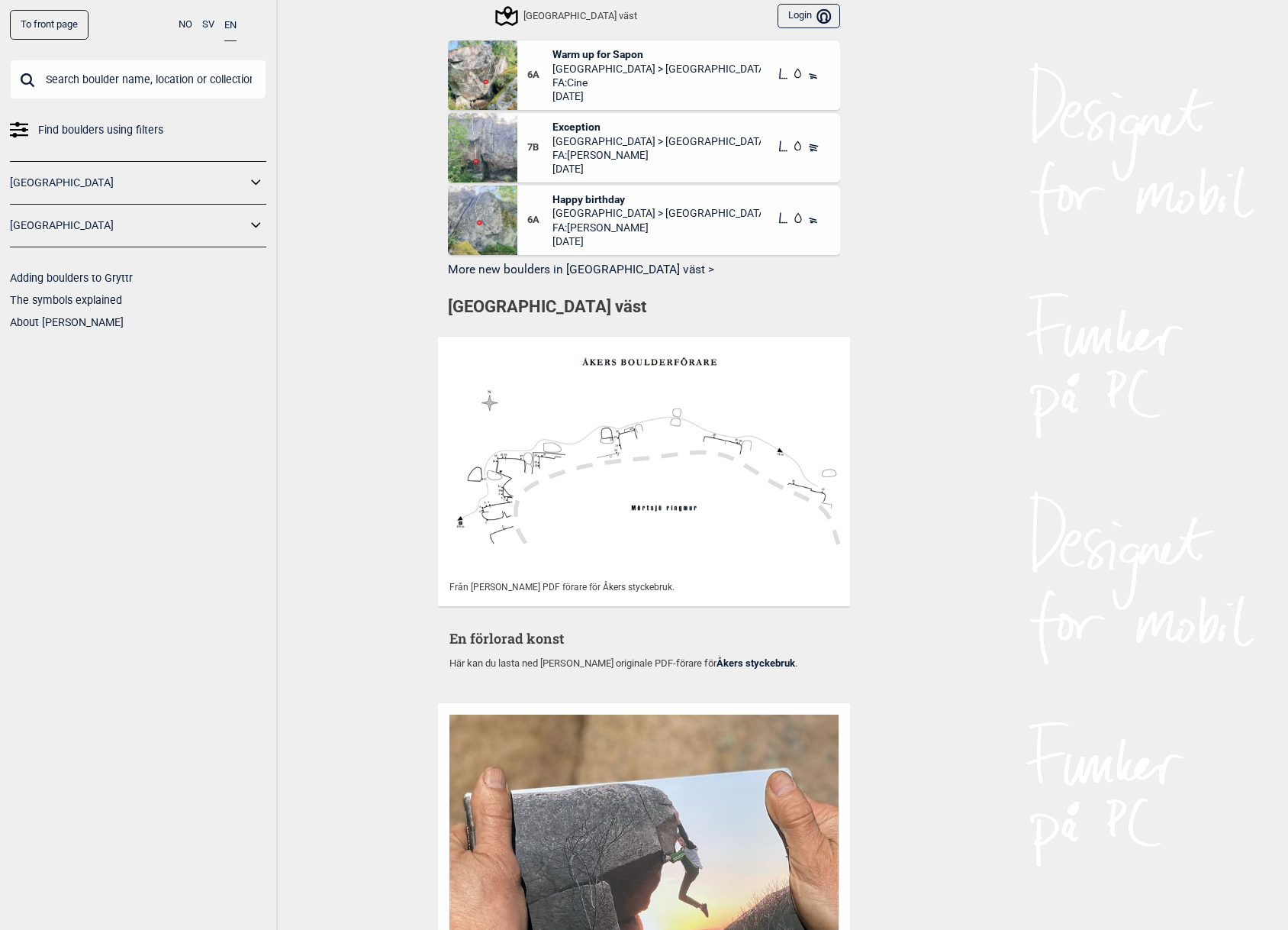
click at [665, 530] on img at bounding box center [644, 453] width 412 height 233
drag, startPoint x: 613, startPoint y: 584, endPoint x: 501, endPoint y: 581, distance: 112.0
click at [501, 581] on p "Från Stefan Eklunds PDF förare för Åkers styckebruk." at bounding box center [644, 587] width 389 height 16
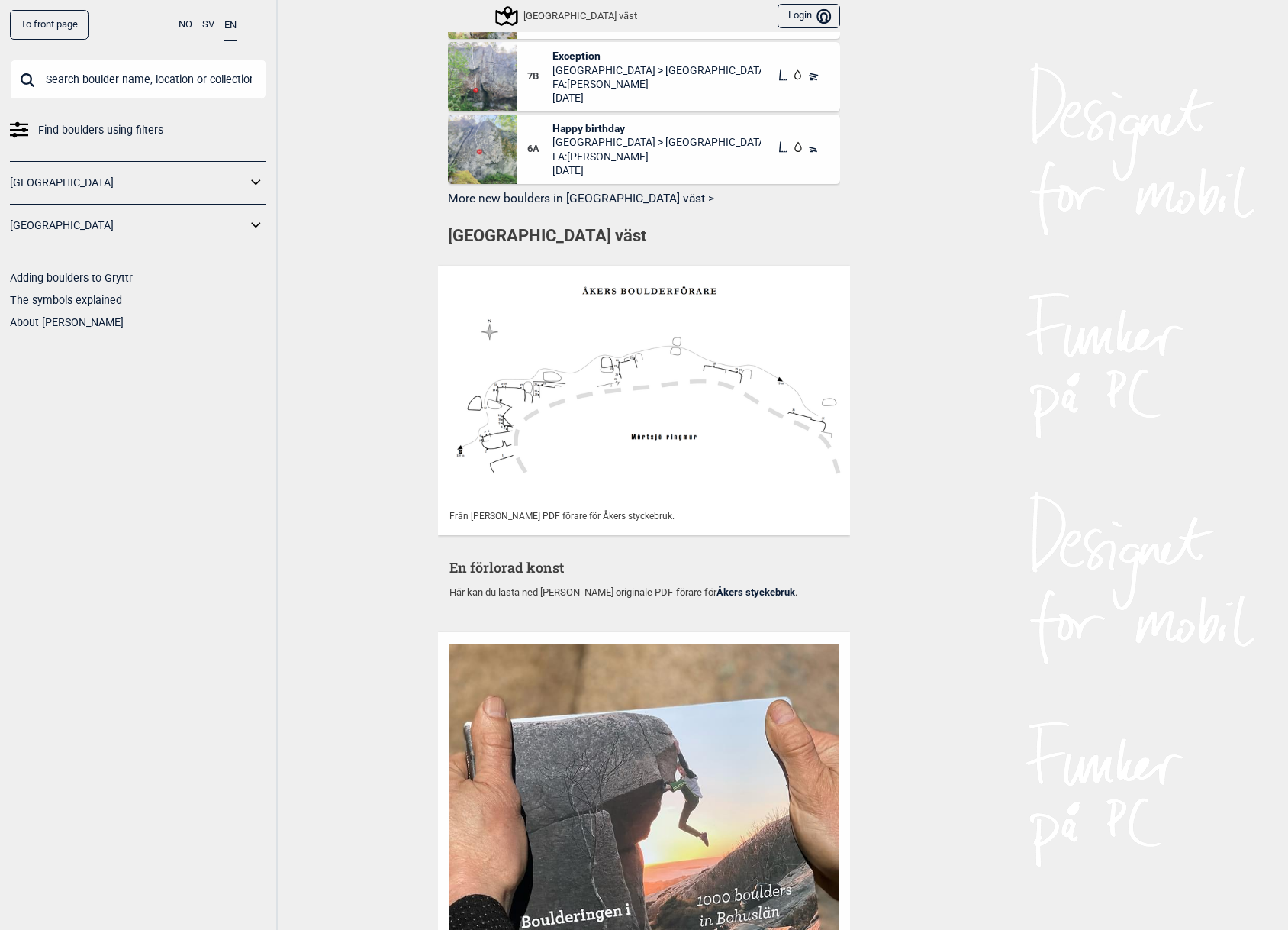
scroll to position [705, 0]
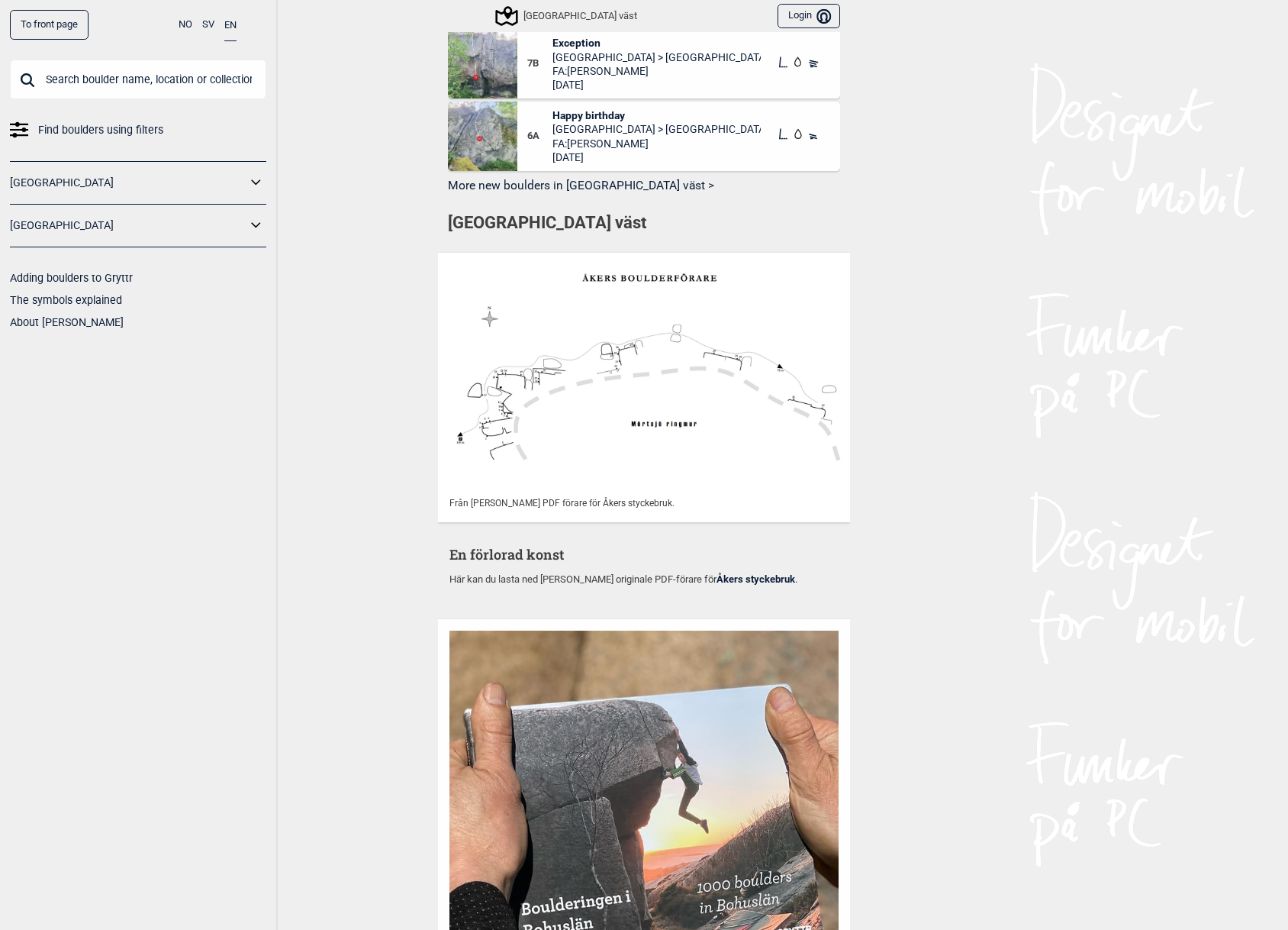
click at [745, 575] on link "Åkers styckebruk" at bounding box center [755, 579] width 78 height 12
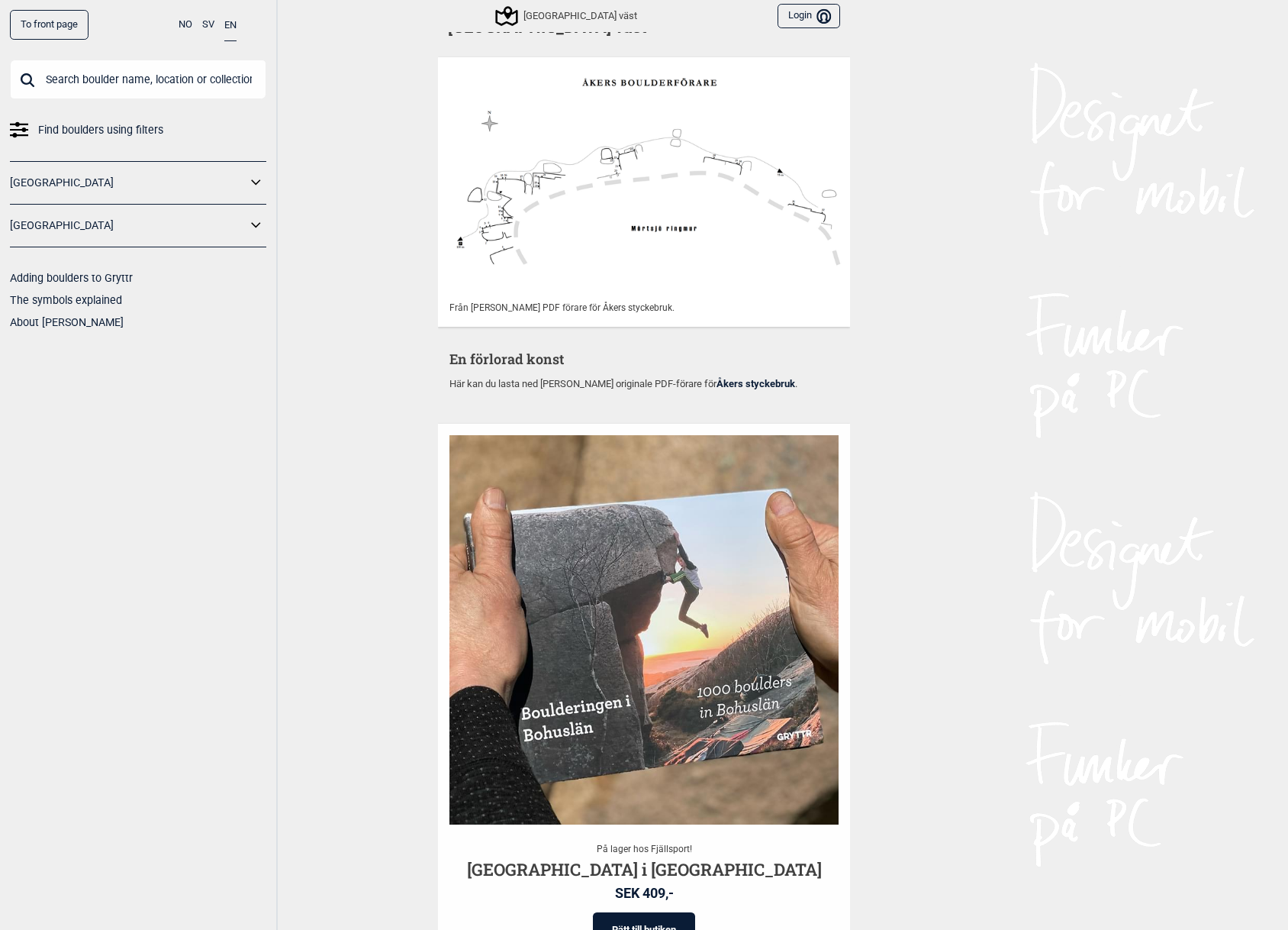
scroll to position [913, 0]
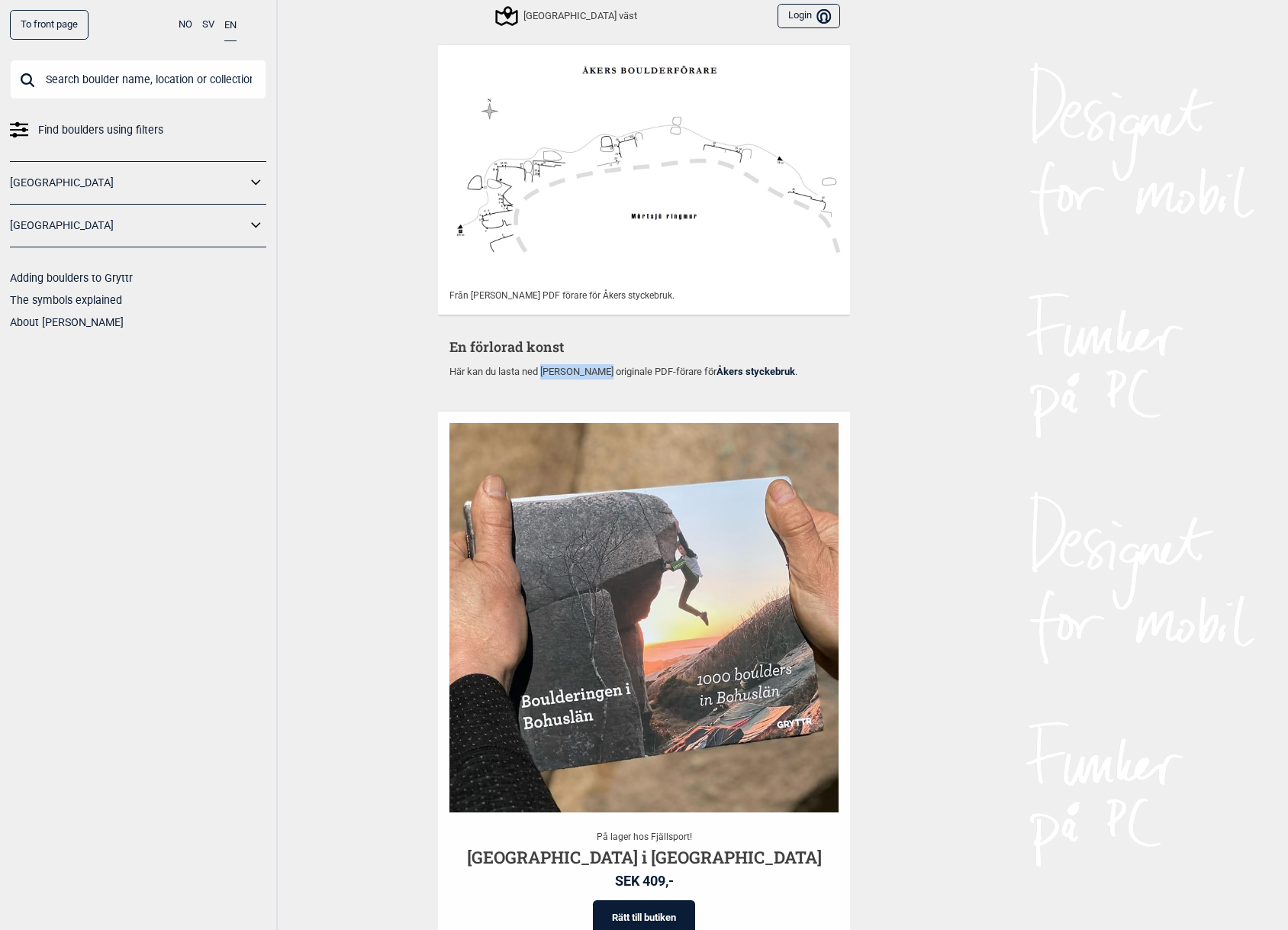
drag, startPoint x: 545, startPoint y: 372, endPoint x: 602, endPoint y: 374, distance: 57.0
click at [602, 374] on p "Här kan du lasta ned Stefan Eklunds originale PDF-förare för Åkers styckebruk ." at bounding box center [644, 372] width 389 height 16
copy p "Stefan Eklund"
click at [953, 96] on div "To front page NO SV EN Find boulders using filters Norge Sverige Adding boulder…" at bounding box center [644, 465] width 1288 height 930
